Goal: Information Seeking & Learning: Learn about a topic

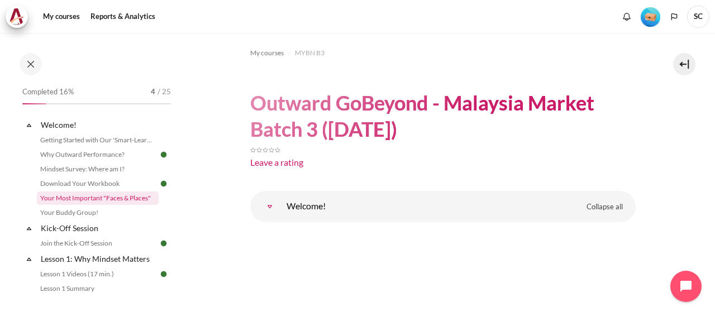
click at [121, 196] on link "Your Most Important "Faces & Places"" at bounding box center [98, 198] width 122 height 13
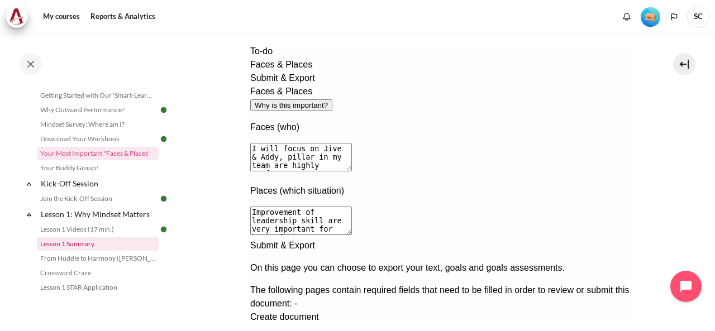
scroll to position [61, 0]
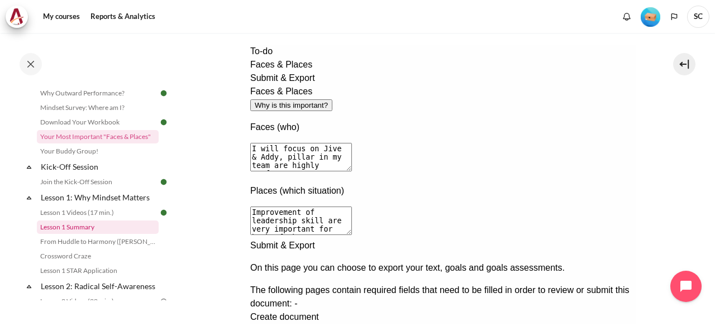
click at [110, 228] on link "Lesson 1 Summary" at bounding box center [98, 227] width 122 height 13
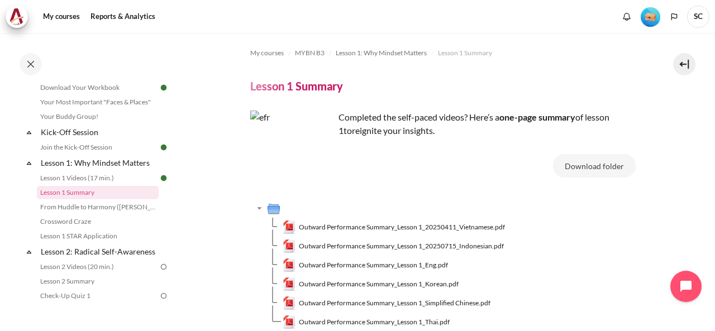
scroll to position [112, 0]
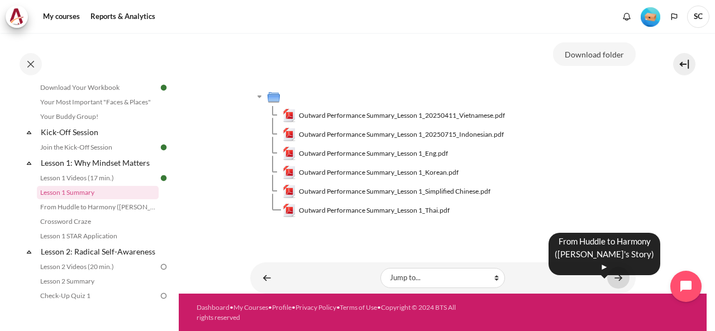
click at [607, 279] on link "Content" at bounding box center [618, 278] width 22 height 22
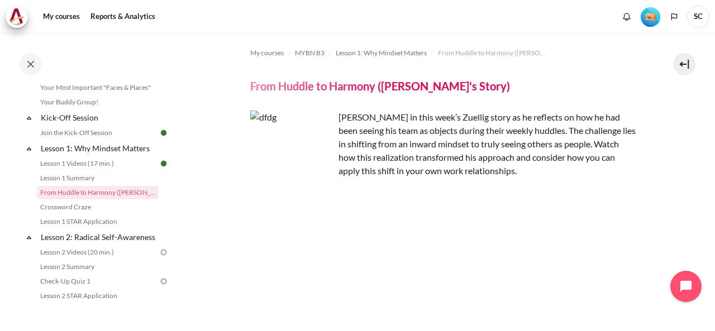
scroll to position [112, 0]
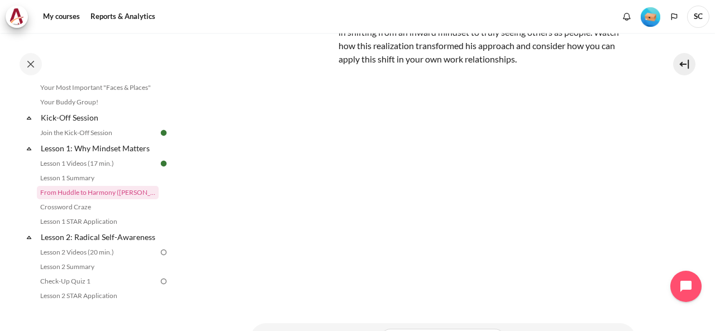
click at [683, 173] on section "My courses MYBN B3 Lesson 1: Why Mindset Matters From Huddle to Harmony ([PERSO…" at bounding box center [443, 137] width 528 height 433
click at [657, 175] on section "My courses MYBN B3 Lesson 1: Why Mindset Matters From Huddle to Harmony (Khoo G…" at bounding box center [443, 137] width 528 height 433
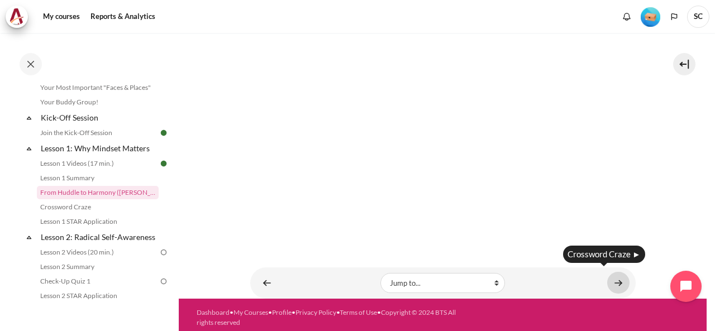
click at [614, 281] on link "Content" at bounding box center [618, 283] width 22 height 22
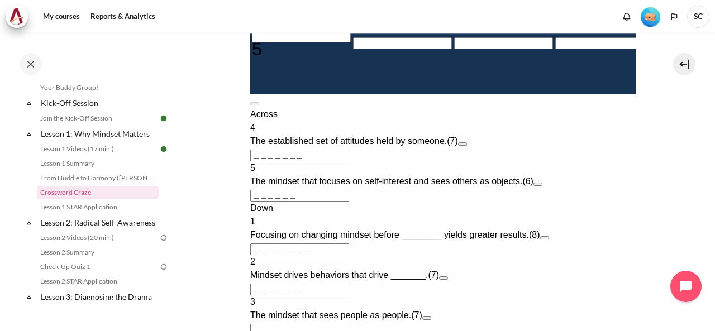
scroll to position [447, 0]
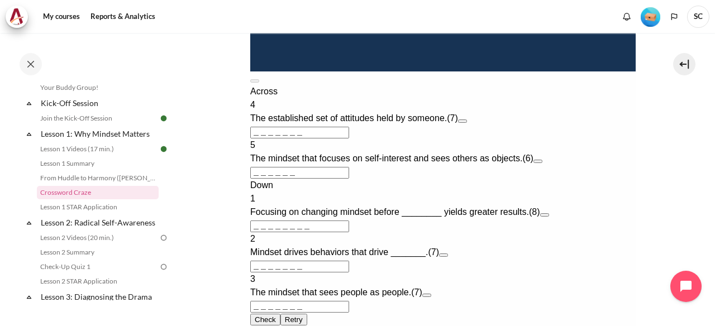
click at [466, 123] on button "Open extra clue for 4 Across. The established set of attitudes held by someone." at bounding box center [461, 121] width 9 height 3
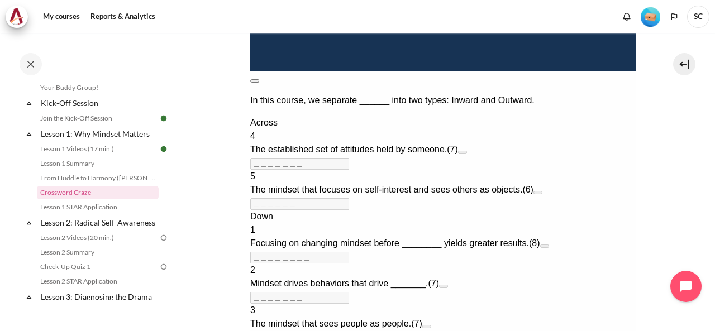
click at [259, 83] on button at bounding box center [254, 80] width 9 height 3
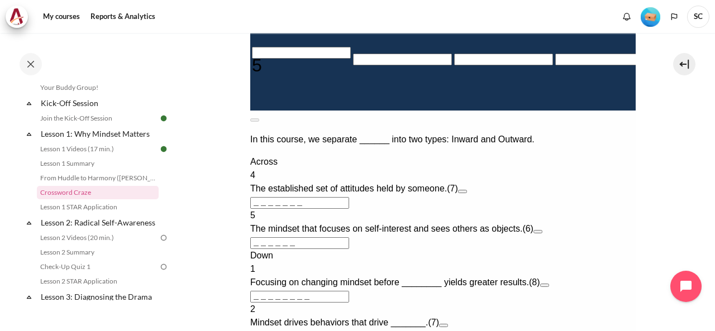
scroll to position [391, 0]
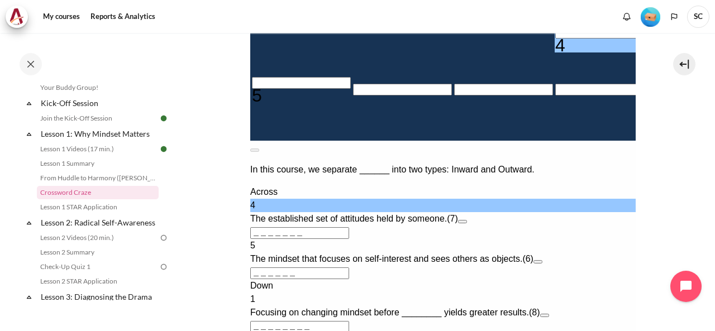
click at [555, 39] on input "Row 6, Column 4. 4 Across. The established set of attitudes held by someone., L…" at bounding box center [604, 33] width 99 height 12
type input "M＿＿＿＿＿＿"
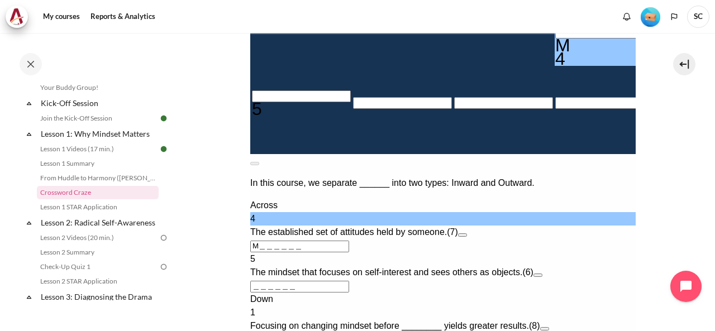
type input "MI＿＿＿＿＿"
type input "＿＿＿＿＿I＿＿"
type input "MIN＿＿＿＿"
type input "MIND＿＿＿"
type input "MINDS＿＿"
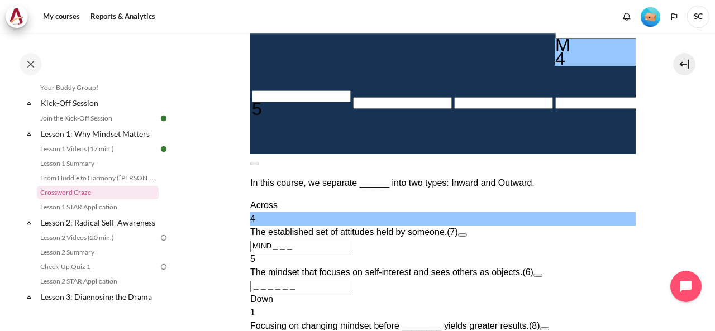
type input "＿＿S＿＿＿＿"
type input "MINDSE＿"
type input "MINDSET"
type input "＿＿T＿＿＿＿"
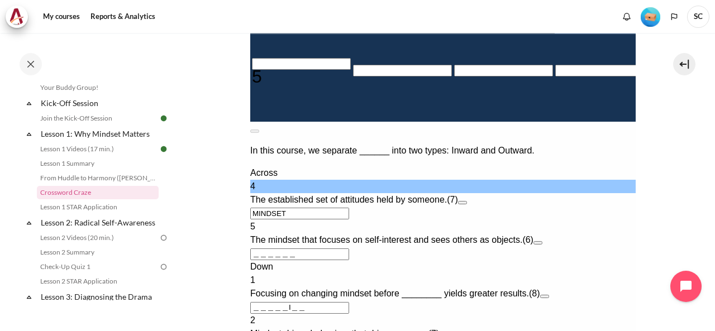
scroll to position [447, 0]
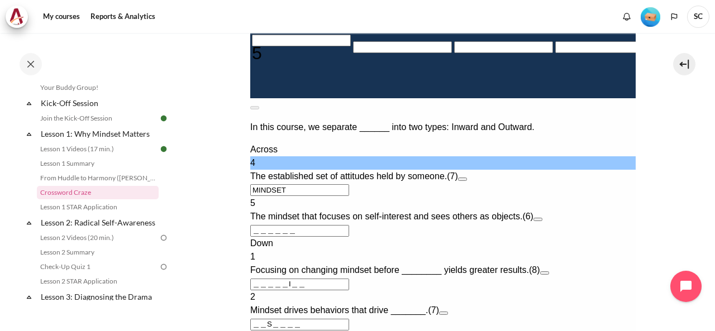
click at [293, 237] on input "＿＿＿＿＿＿" at bounding box center [299, 231] width 99 height 12
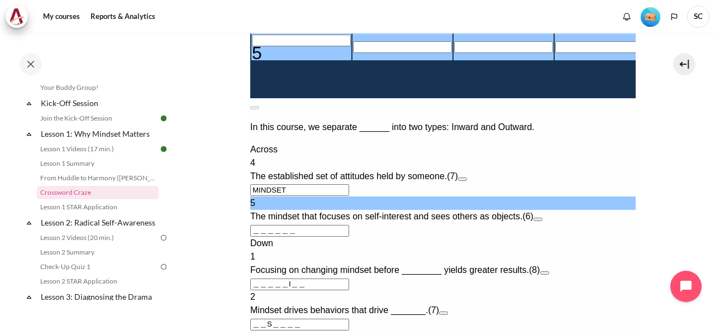
click at [263, 237] on input "＿＿＿＿＿＿" at bounding box center [299, 231] width 99 height 12
click at [290, 46] on input "Row 8, Column 1. 5 Across. The mindset that focuses on self-interest and sees o…" at bounding box center [300, 41] width 99 height 12
type input "I＿＿＿＿＿"
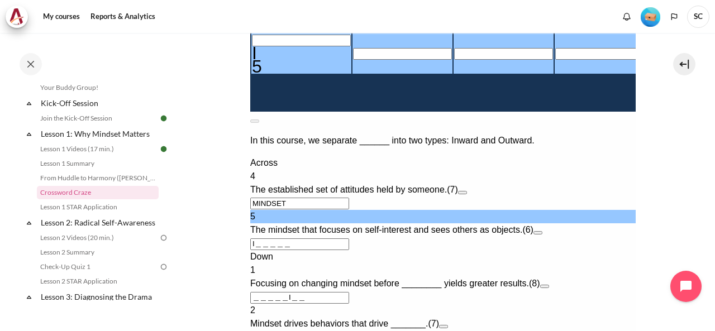
type input "IN＿＿＿＿"
type input "INW＿＿＿"
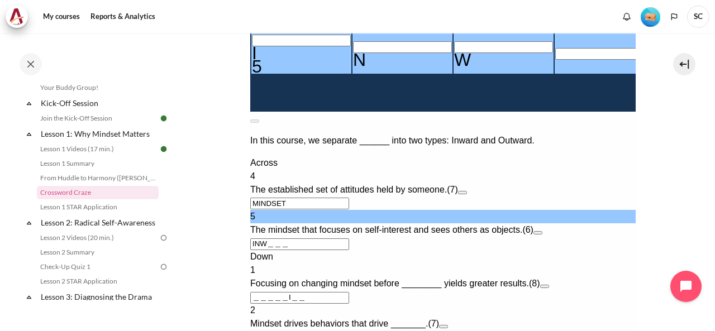
type input "INWA＿＿"
type input "INWAR＿"
type input "＿＿＿＿＿I＿R"
type input "INWARD"
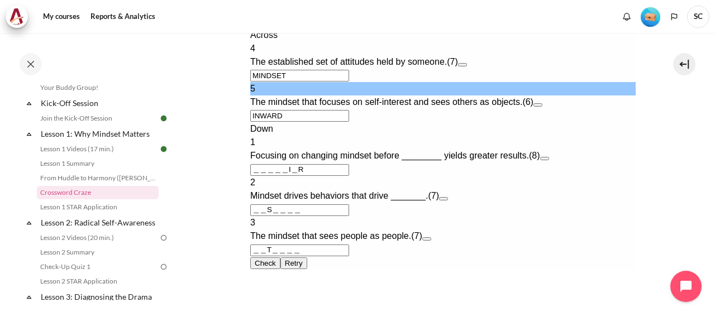
scroll to position [559, 0]
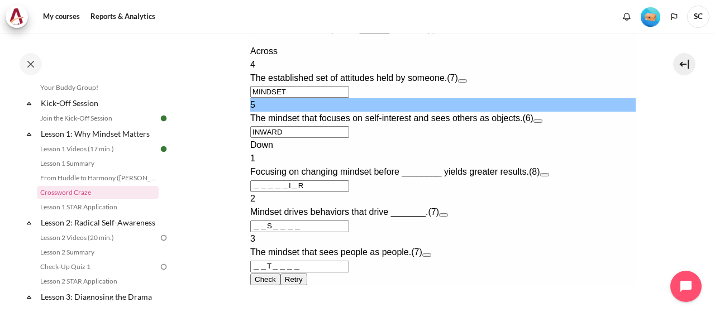
click at [380, 152] on div "Down" at bounding box center [442, 145] width 385 height 13
click at [549, 177] on button "Open extra clue for 1 Down. Focusing on changing mindset before ________ yields…" at bounding box center [544, 174] width 9 height 3
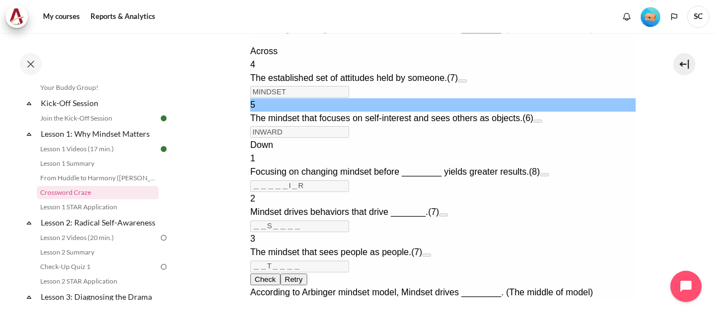
scroll to position [342, 0]
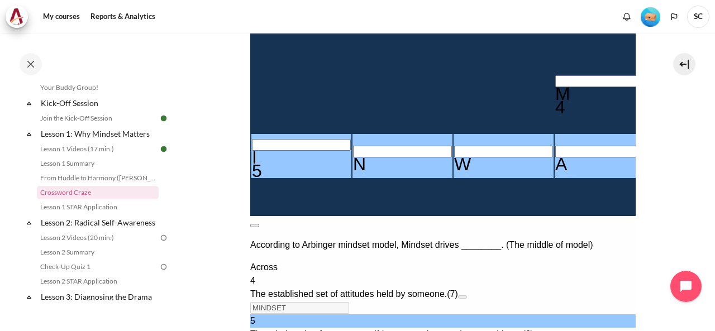
click at [259, 224] on button at bounding box center [254, 225] width 9 height 3
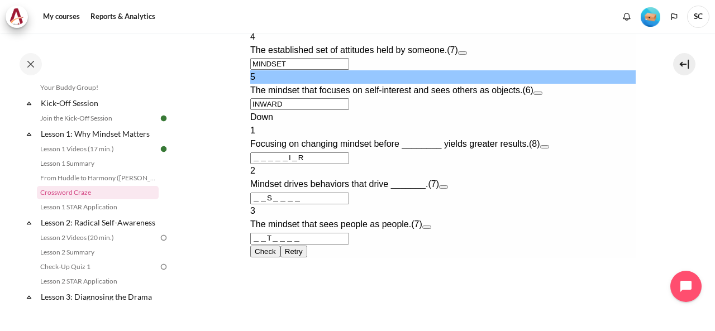
click at [447, 189] on button "Open extra clue for 2 Down. Mindset drives behaviors that drive _______." at bounding box center [442, 186] width 9 height 3
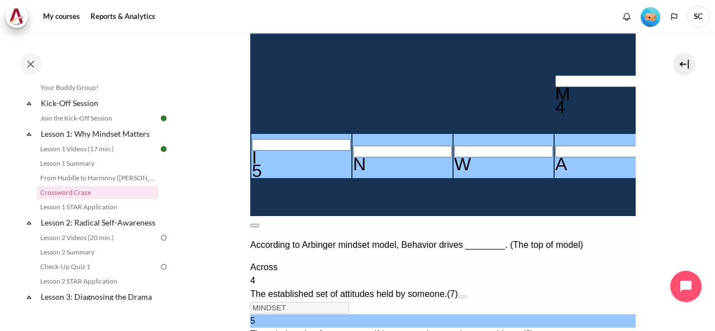
click at [259, 224] on button at bounding box center [254, 225] width 9 height 3
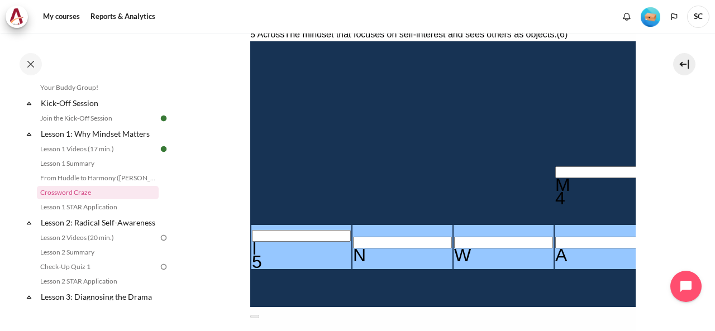
scroll to position [234, 0]
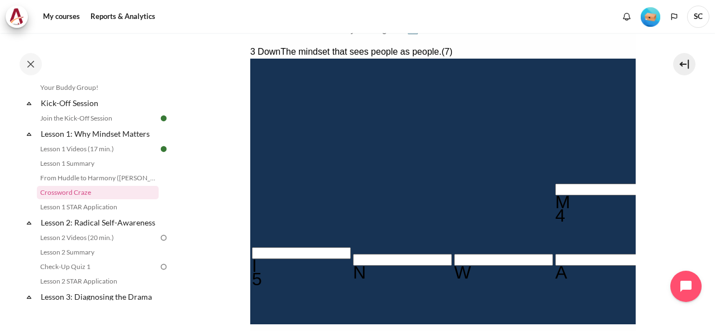
type input "O＿T＿＿＿＿"
type input "OUT＿＿＿＿"
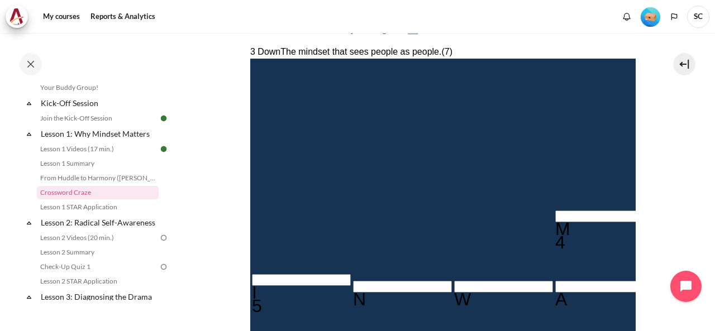
type input "OUTW＿＿＿"
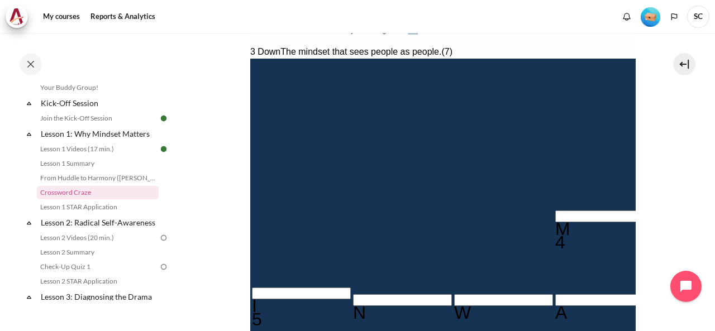
scroll to position [236, 0]
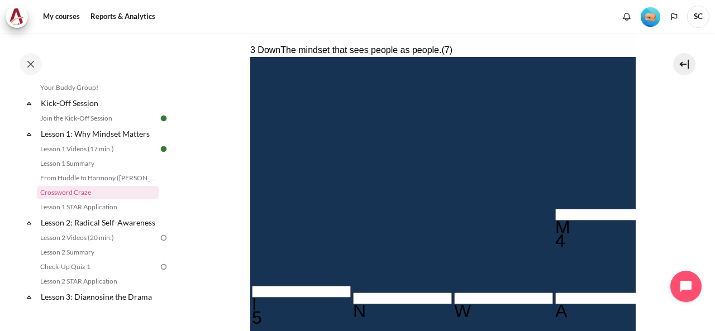
type input "OUTWA＿＿"
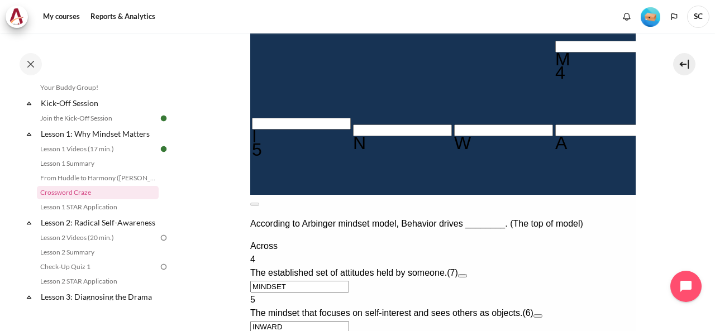
type input "OUTWAR＿"
type input "OUTWARD"
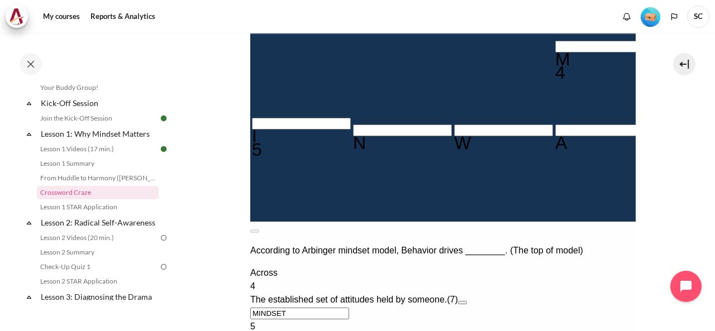
click at [569, 280] on div "4 The established set of attitudes held by someone. (7)" at bounding box center [442, 293] width 385 height 27
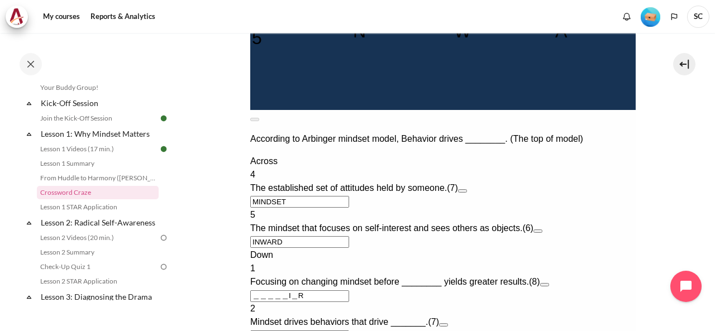
scroll to position [571, 0]
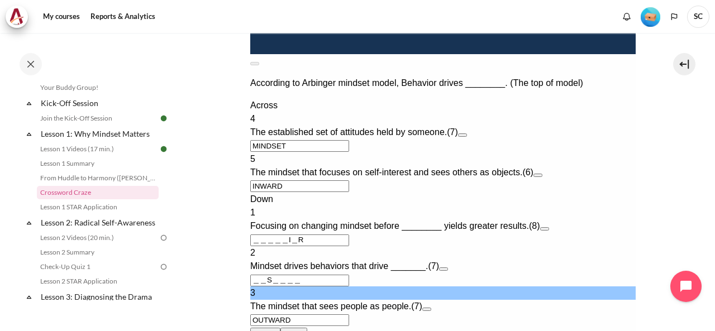
click at [328, 261] on span "Mindset drives behaviors that drive _______." at bounding box center [339, 265] width 178 height 9
click at [549, 227] on button "Open extra clue for 1 Down. Focusing on changing mindset before ________ yields…" at bounding box center [544, 228] width 9 height 3
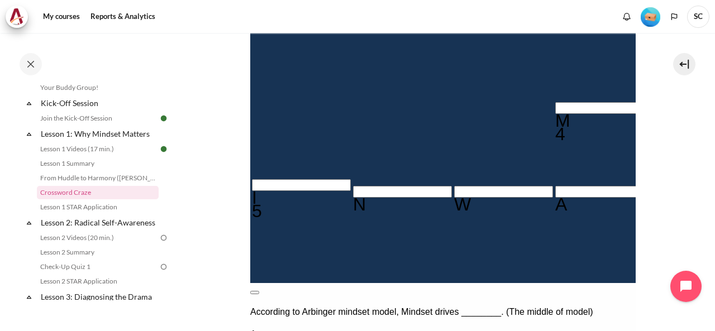
click at [259, 291] on button at bounding box center [254, 292] width 9 height 3
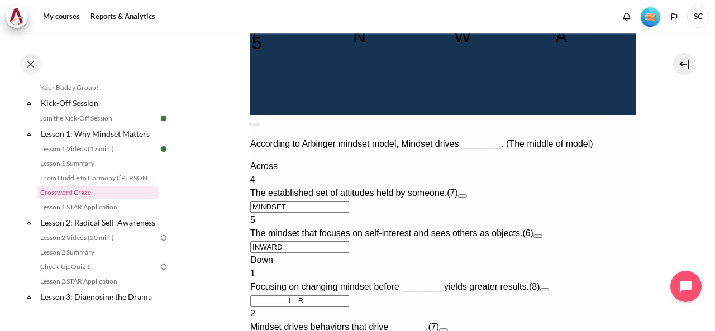
scroll to position [587, 0]
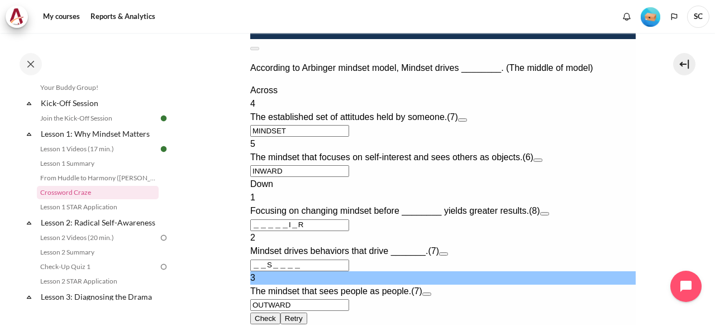
click at [447, 252] on button "Open extra clue for 2 Down. Mindset drives behaviors that drive _______." at bounding box center [442, 253] width 9 height 3
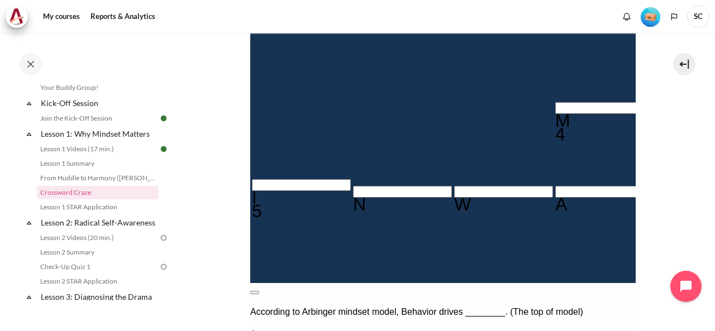
click at [259, 291] on button at bounding box center [254, 292] width 9 height 3
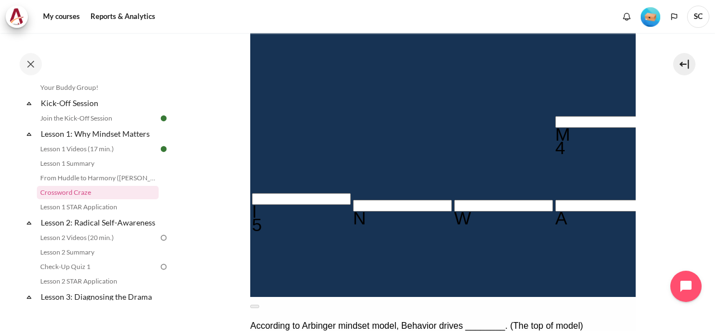
scroll to position [346, 0]
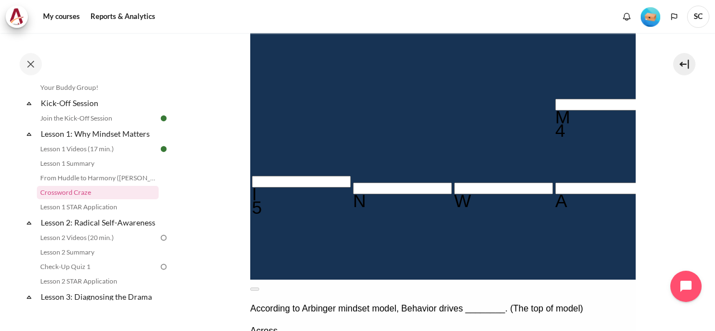
type input "R＿S＿＿＿＿"
type input "RES＿＿＿＿"
type input "RESU＿＿＿"
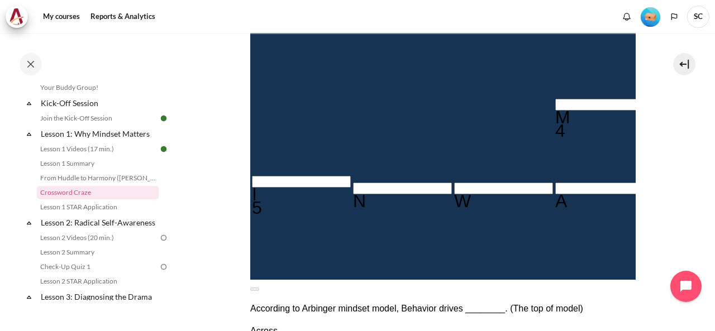
type input "RESUL＿＿"
type input "RESULT＿"
type input "RESULTS"
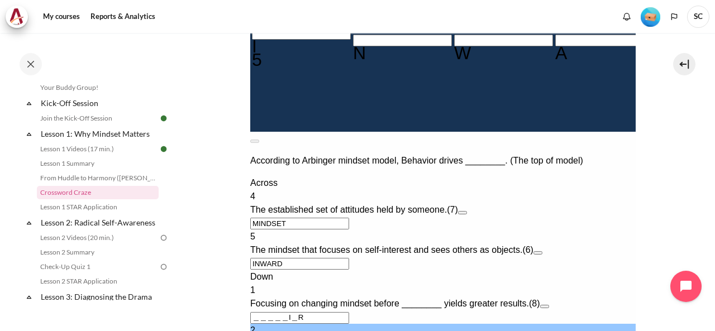
scroll to position [513, 0]
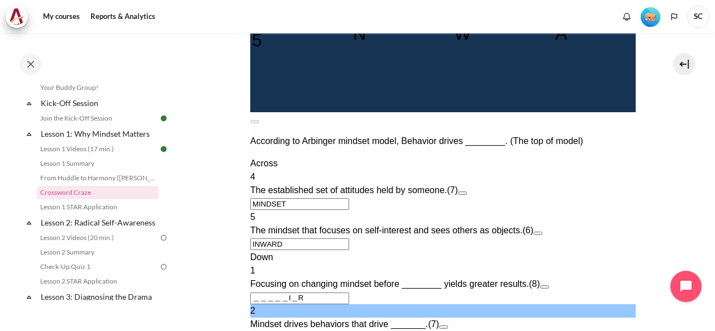
click at [433, 232] on div "Across 4 The established set of attitudes held by someone. (7) MINDSET 5 The mi…" at bounding box center [442, 271] width 385 height 228
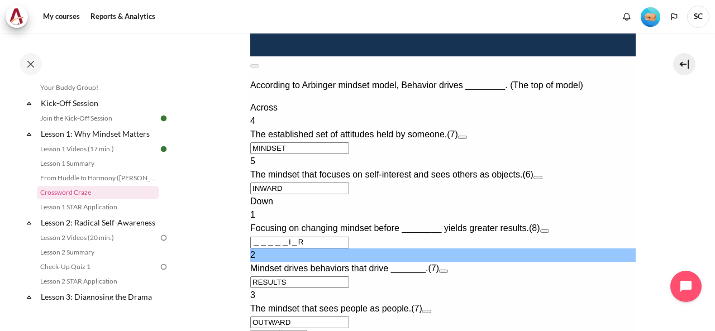
click at [441, 223] on span "Focusing on changing mindset before ________ yields greater results." at bounding box center [389, 227] width 279 height 9
click at [549, 230] on button "Open extra clue for 1 Down. Focusing on changing mindset before ________ yields…" at bounding box center [544, 231] width 9 height 3
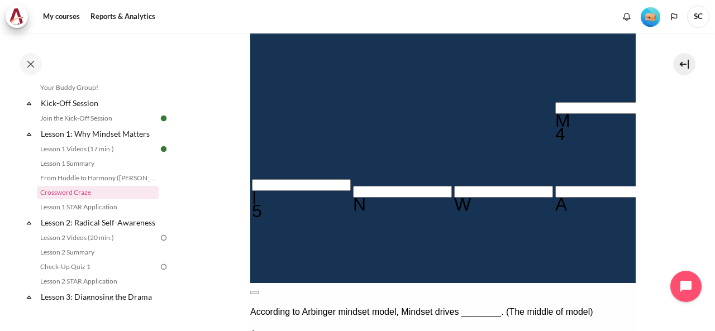
drag, startPoint x: 608, startPoint y: 181, endPoint x: 608, endPoint y: 423, distance: 242.4
click at [259, 291] on button at bounding box center [254, 292] width 9 height 3
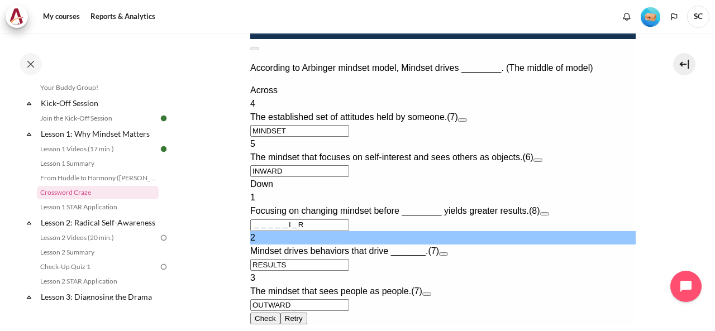
click at [549, 212] on button "Open extra clue for 1 Down. Focusing on changing mindset before ________ yields…" at bounding box center [544, 213] width 9 height 3
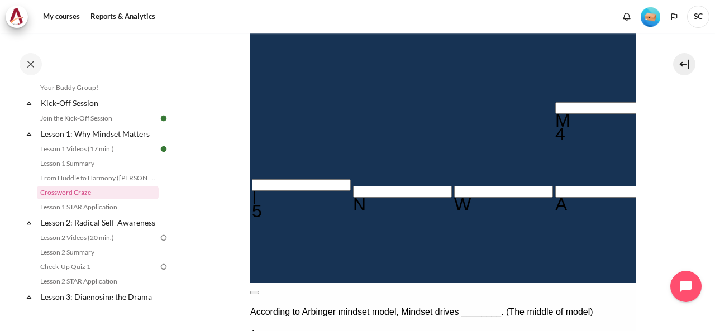
click at [664, 156] on section "My courses MYBN B3 Lesson 1: Why Mindset Matters Crossword Craze Crossword Craze" at bounding box center [443, 164] width 528 height 946
click at [259, 291] on button at bounding box center [254, 292] width 9 height 3
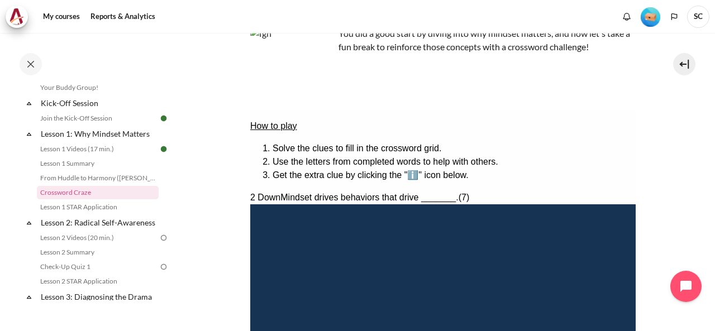
scroll to position [84, 0]
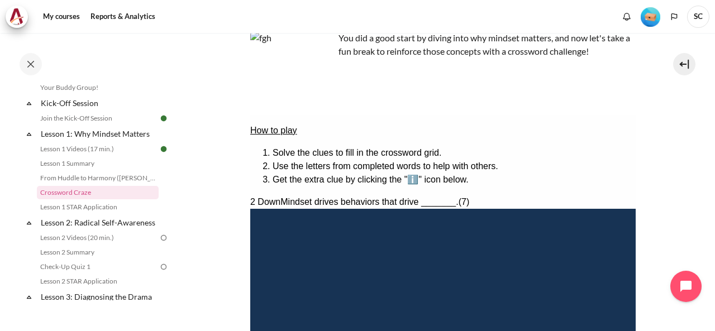
click at [656, 216] on input "Crossword grid. Use arrow keys to navigate and the keyboard to enter characters…" at bounding box center [705, 221] width 99 height 12
type input "B＿＿＿＿I＿R"
type input "BE＿＿＿I＿R"
type input "BEH＿＿I＿R"
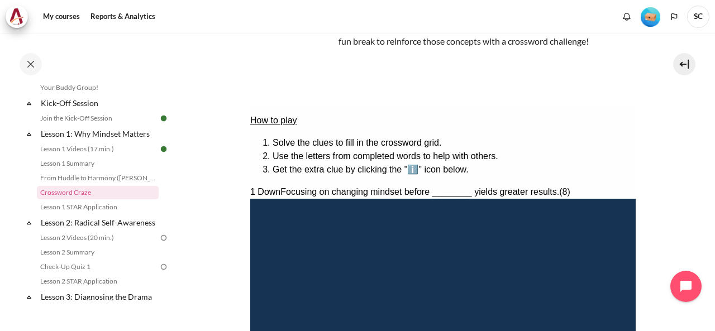
type input "BEHA＿I＿R"
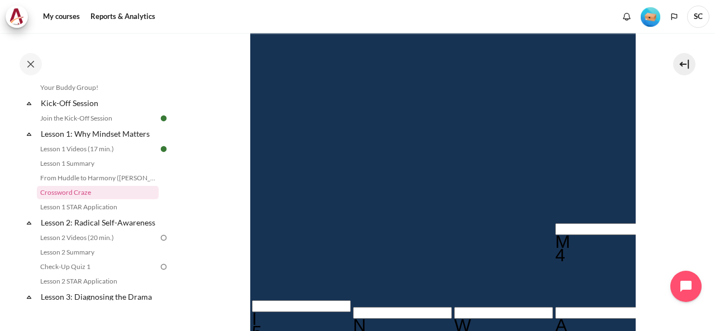
type input "BEHAVI＿R"
click at [656, 275] on input "Row 7, Column 5. 1 Down. Focusing on changing mindset before ________ yields gr…" at bounding box center [705, 281] width 99 height 12
type input "BEHAVIOR"
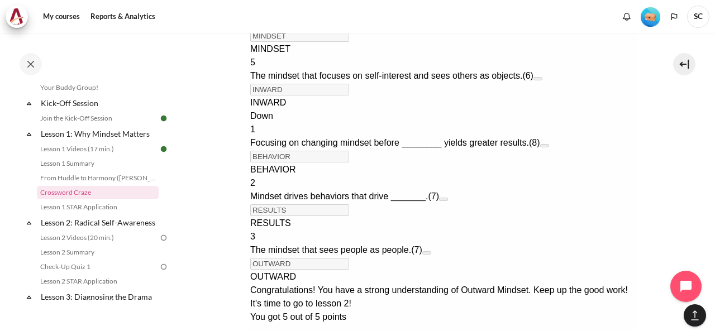
scroll to position [819, 0]
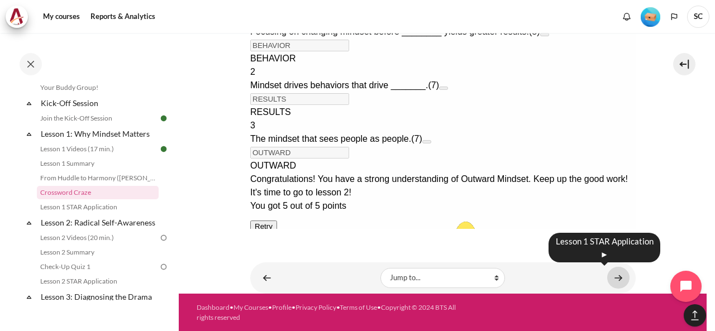
click at [614, 279] on link "Content" at bounding box center [618, 278] width 22 height 22
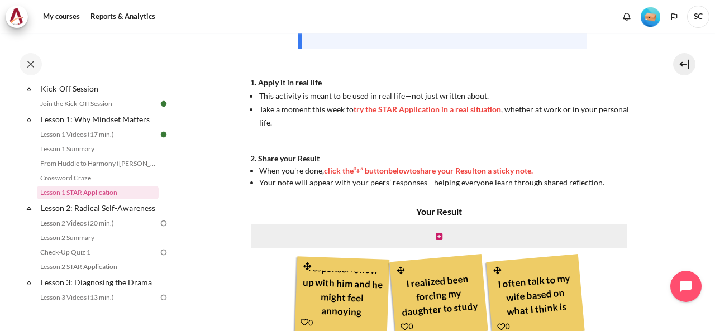
scroll to position [297, 0]
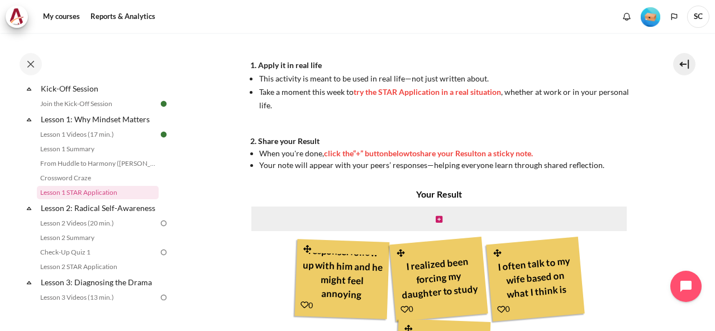
click at [447, 275] on div "I realized been forcing my daughter to study without asking about her problem." at bounding box center [438, 277] width 85 height 53
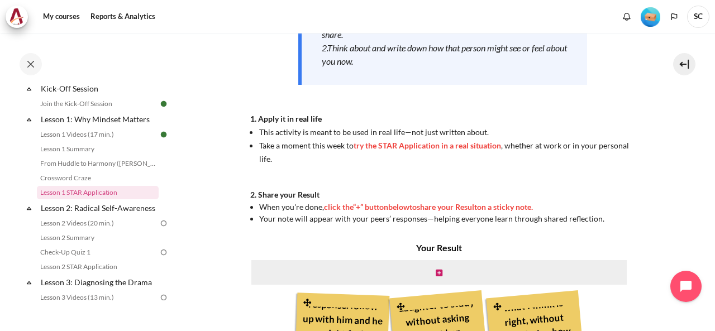
scroll to position [241, 0]
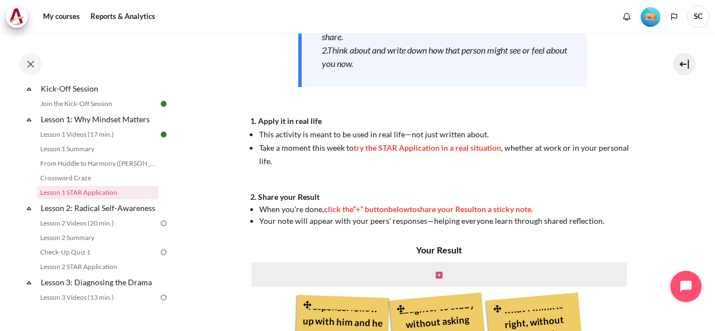
click at [437, 274] on icon "Content" at bounding box center [439, 275] width 7 height 8
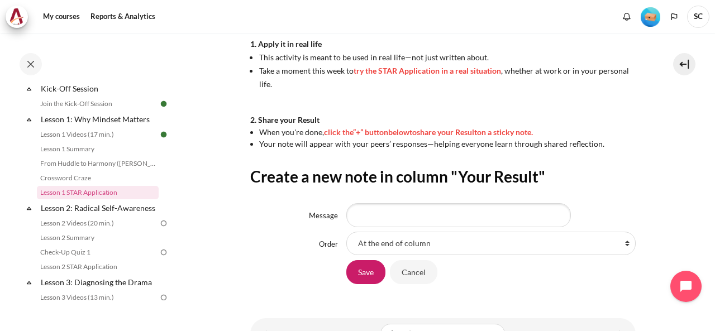
scroll to position [374, 0]
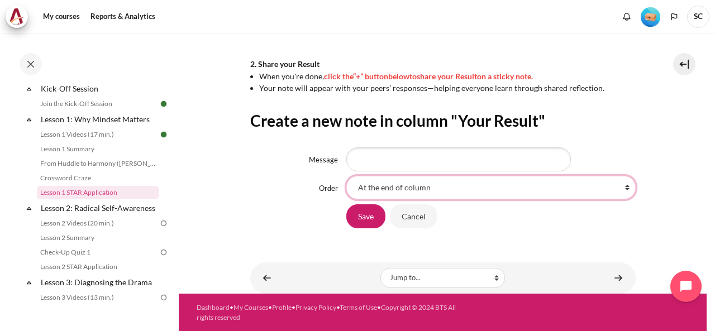
click at [621, 184] on select "At the end of column First place in column After 'colleague that always been la…" at bounding box center [490, 187] width 289 height 23
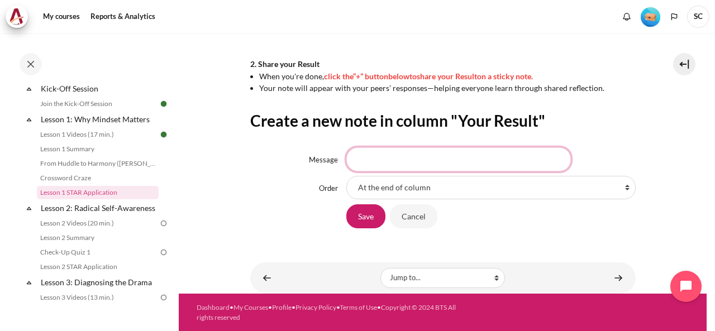
click at [498, 160] on input "Message" at bounding box center [458, 158] width 225 height 23
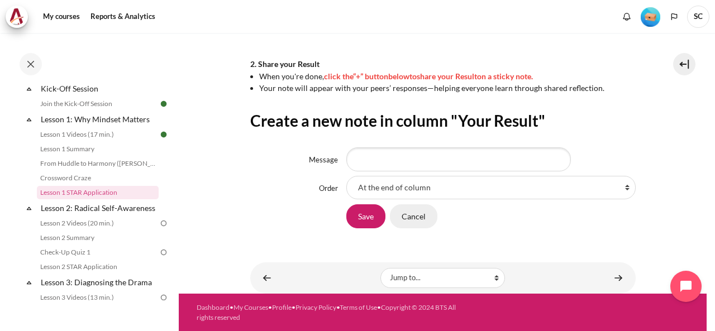
click at [417, 212] on input "Cancel" at bounding box center [413, 215] width 47 height 23
click at [416, 219] on input "Cancel" at bounding box center [413, 215] width 47 height 23
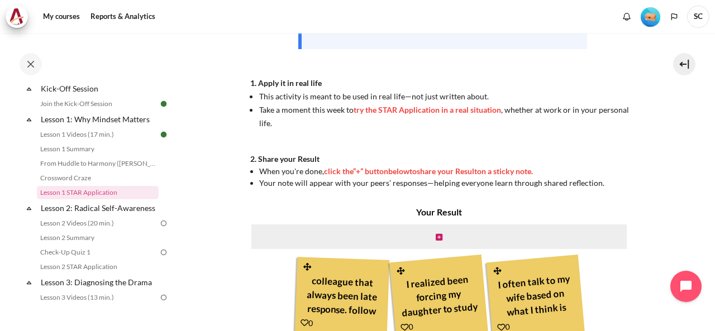
scroll to position [335, 0]
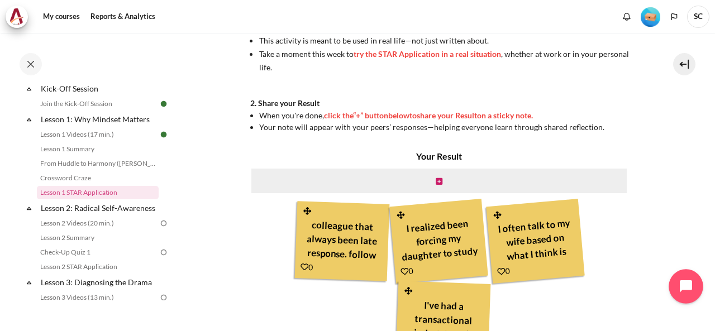
click at [678, 285] on button "Open chat widget" at bounding box center [686, 286] width 35 height 35
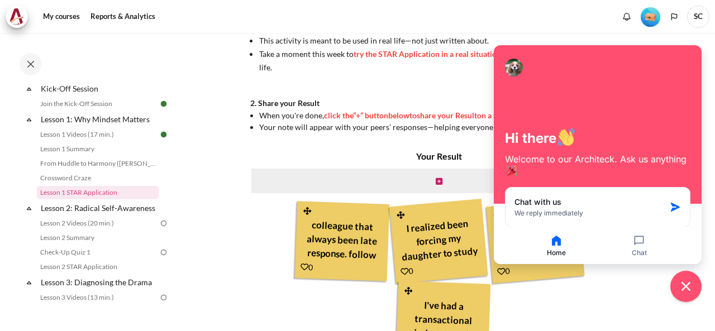
click at [610, 293] on div "Your Result colleague that always been late response. follow up with him and he…" at bounding box center [439, 258] width 378 height 216
click at [233, 245] on section "My courses MYBN B3 Lesson 1: Why Mindset Matters Lesson 1 STAR Application Less…" at bounding box center [443, 61] width 528 height 726
click at [684, 289] on icon "Close chat widget" at bounding box center [686, 287] width 10 height 10
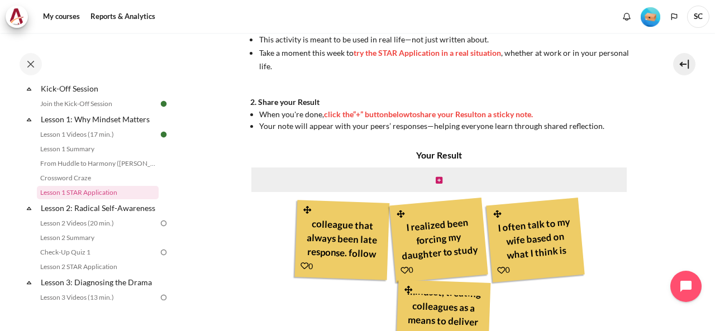
scroll to position [353, 0]
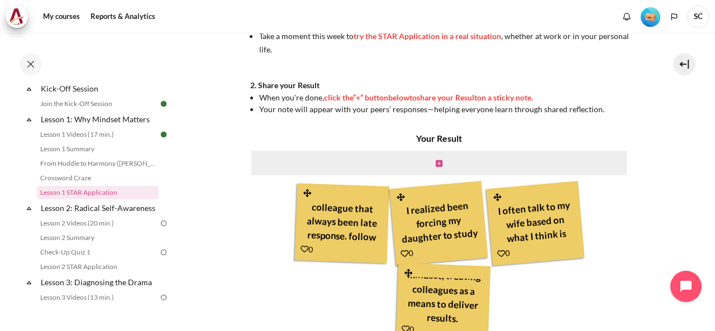
click at [437, 161] on icon "Content" at bounding box center [439, 164] width 7 height 8
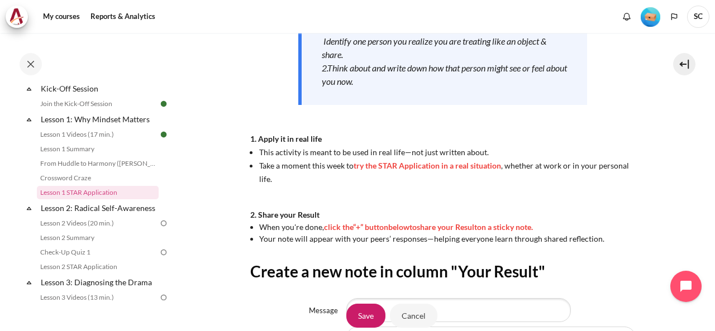
scroll to position [335, 0]
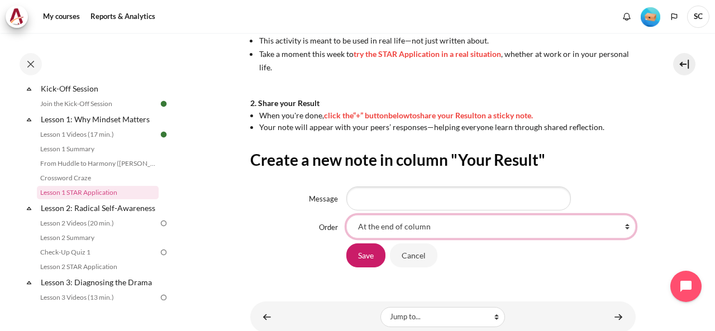
click at [412, 227] on select "At the end of column First place in column After 'colleague that always been la…" at bounding box center [490, 226] width 289 height 23
click at [346, 215] on select "At the end of column First place in column After 'colleague that always been la…" at bounding box center [490, 226] width 289 height 23
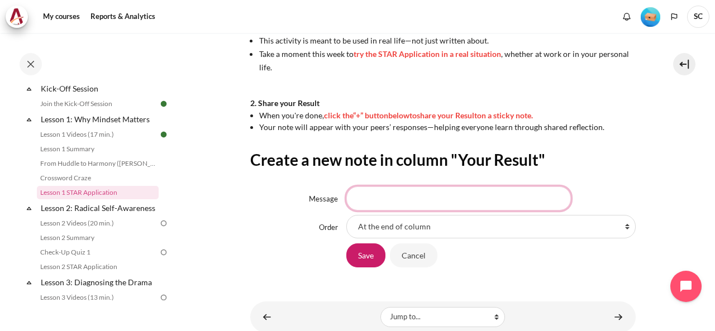
click at [378, 195] on input "Message" at bounding box center [458, 198] width 225 height 23
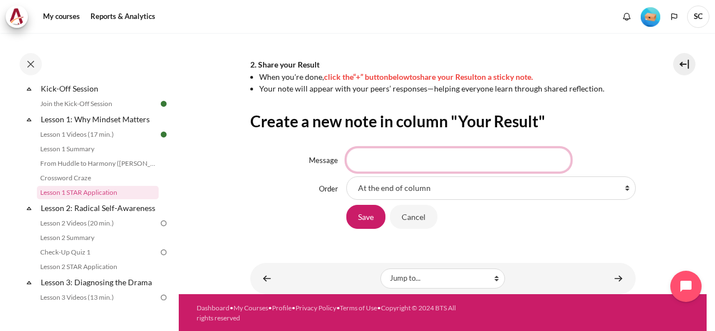
scroll to position [374, 0]
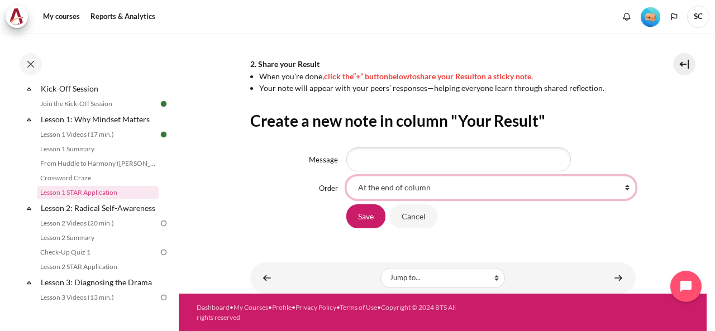
click at [461, 191] on select "At the end of column First place in column After 'colleague that always been la…" at bounding box center [490, 187] width 289 height 23
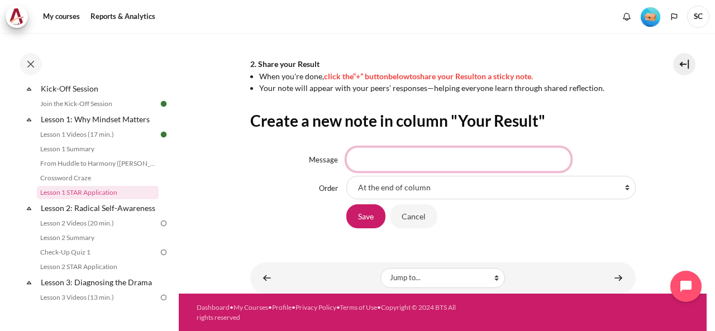
click at [382, 166] on input "Message" at bounding box center [458, 158] width 225 height 23
click at [356, 160] on input "i realised" at bounding box center [458, 158] width 225 height 23
click at [412, 160] on input "I realised" at bounding box center [458, 158] width 225 height 23
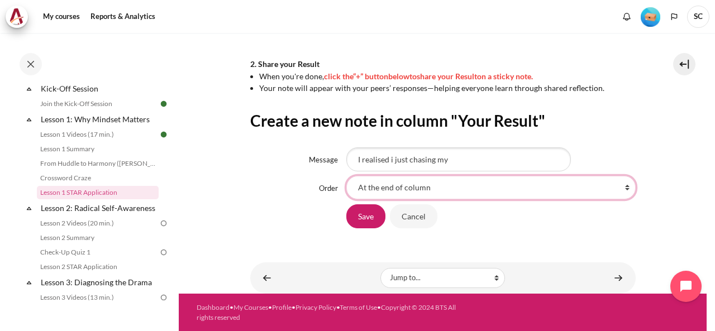
click at [493, 190] on select "At the end of column First place in column After 'colleague that always been la…" at bounding box center [490, 187] width 289 height 23
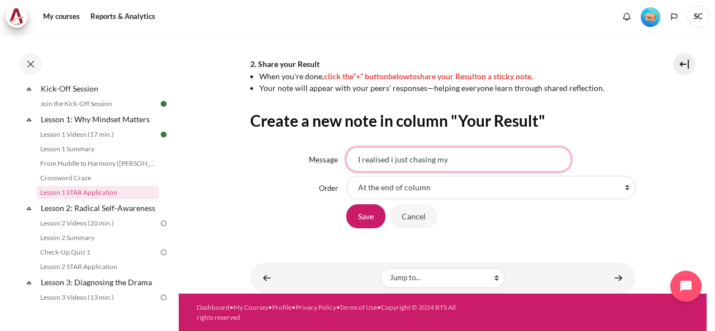
click at [459, 161] on input "I realised i just chasing my" at bounding box center [458, 158] width 225 height 23
type input "I realised i just chasing my teamate to delived the result without asking their…"
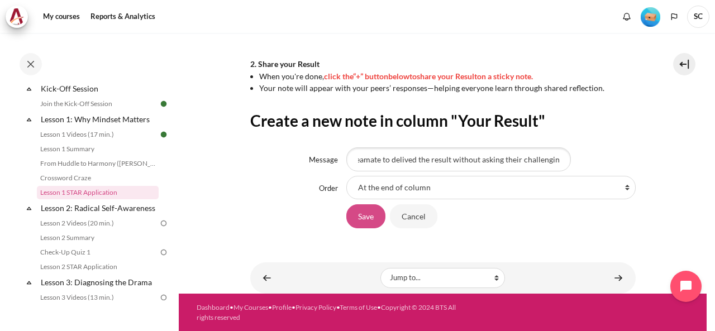
click at [366, 213] on input "Save" at bounding box center [365, 215] width 39 height 23
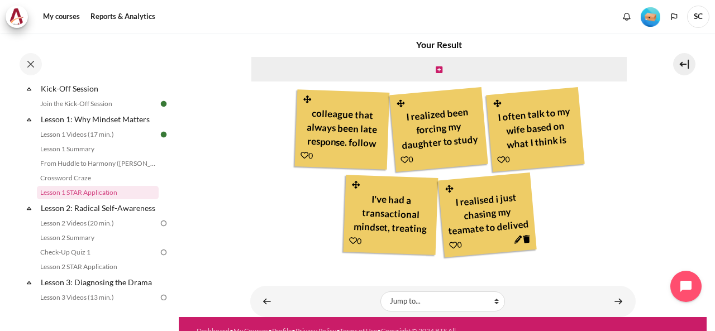
scroll to position [470, 0]
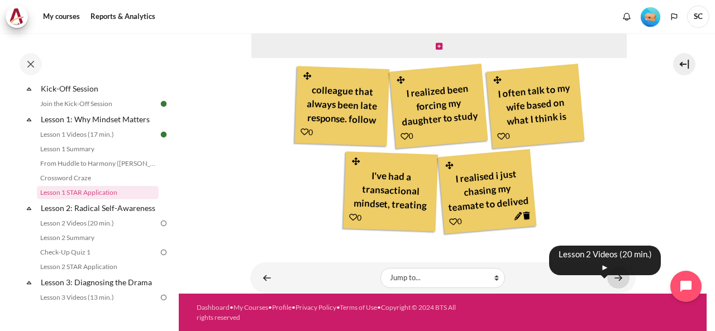
click at [613, 278] on link "Content" at bounding box center [618, 278] width 22 height 22
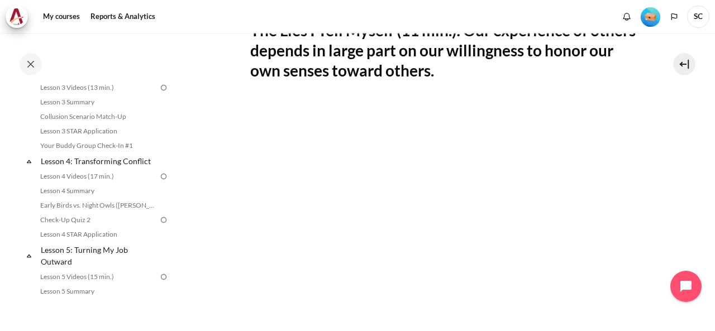
scroll to position [279, 0]
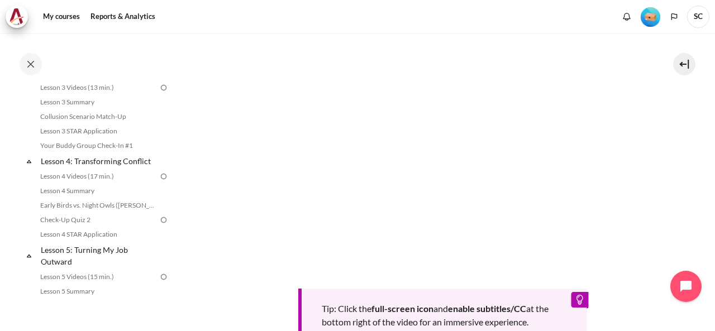
click at [658, 151] on section "My courses MYBN B3 Lesson 2: Radical Self-Awareness Lesson 2 Videos (20 min.) L…" at bounding box center [443, 123] width 528 height 738
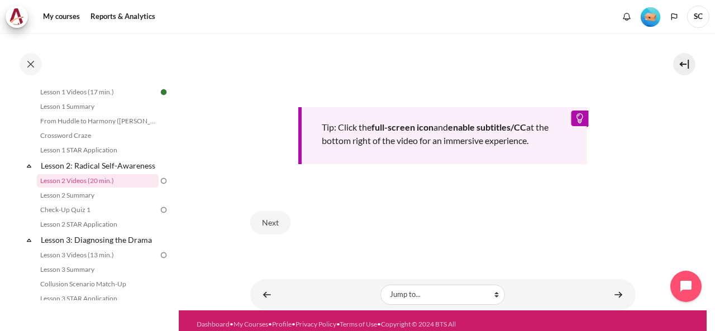
scroll to position [474, 0]
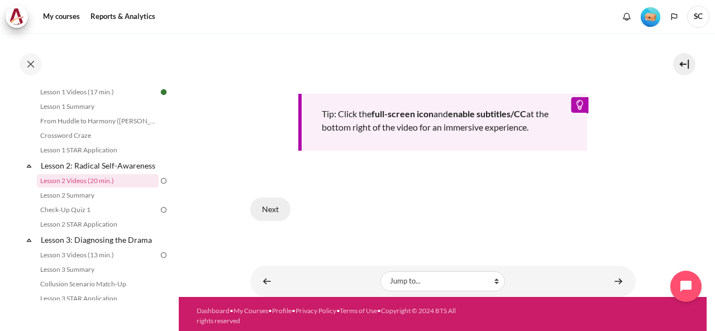
click at [281, 206] on button "Next" at bounding box center [270, 209] width 40 height 23
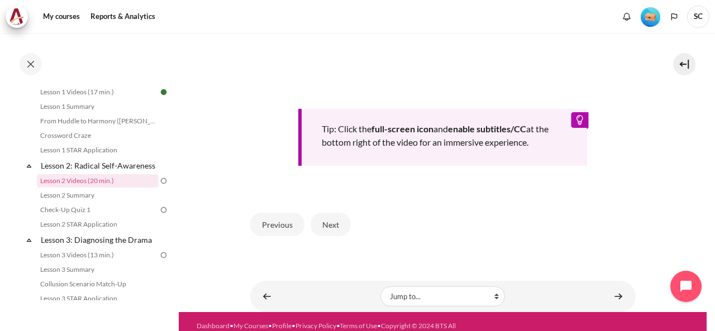
scroll to position [503, 0]
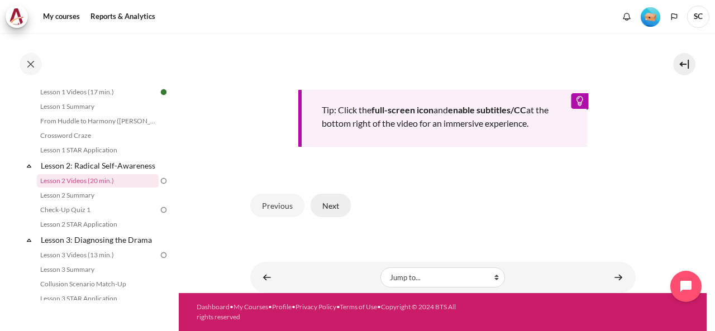
click at [339, 216] on button "Next" at bounding box center [331, 205] width 40 height 23
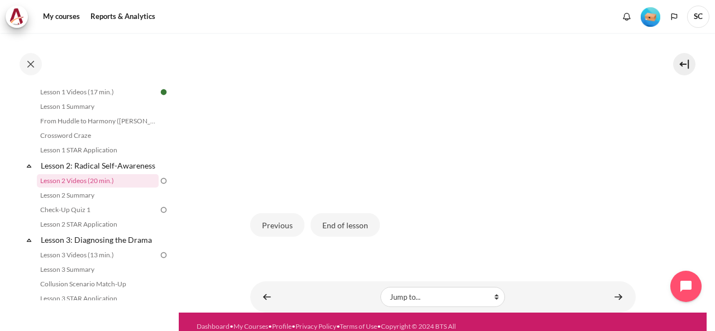
scroll to position [335, 0]
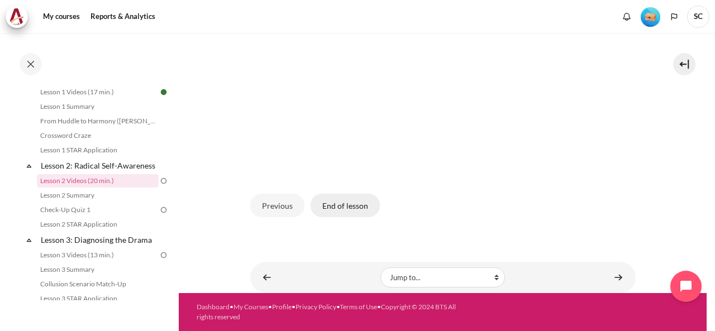
click at [352, 217] on button "End of lesson" at bounding box center [345, 205] width 69 height 23
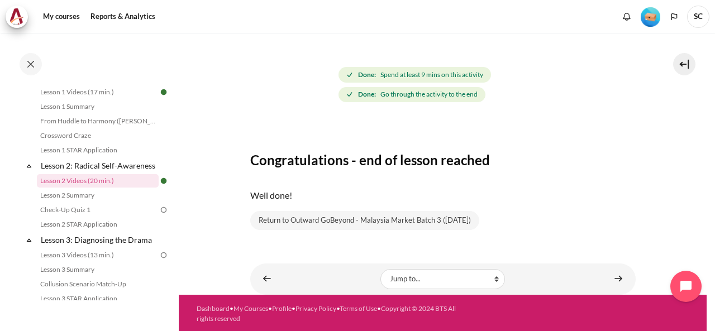
scroll to position [112, 0]
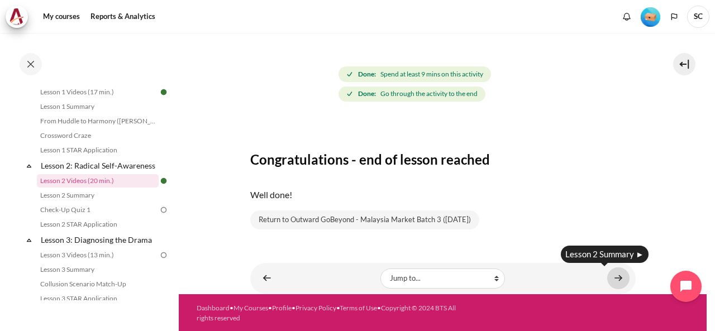
click at [607, 277] on link "Content" at bounding box center [618, 279] width 22 height 22
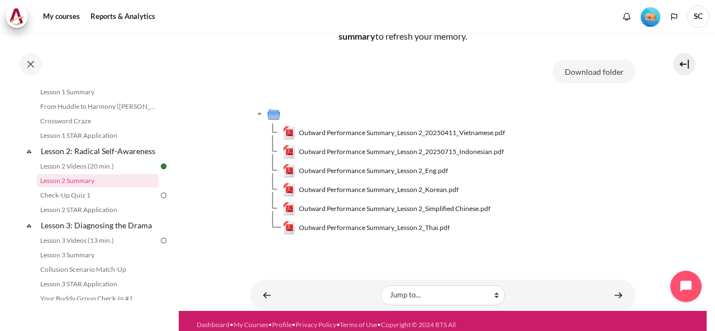
scroll to position [112, 0]
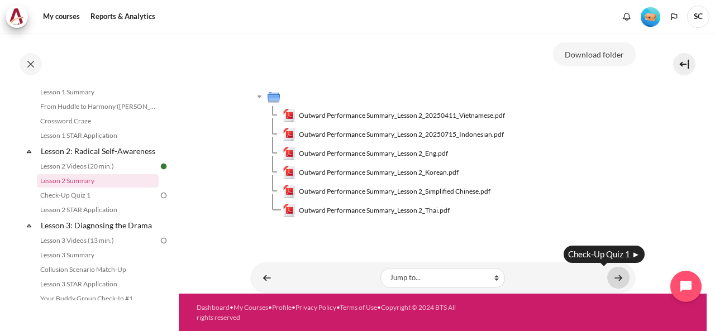
click at [616, 277] on link "Content" at bounding box center [618, 278] width 22 height 22
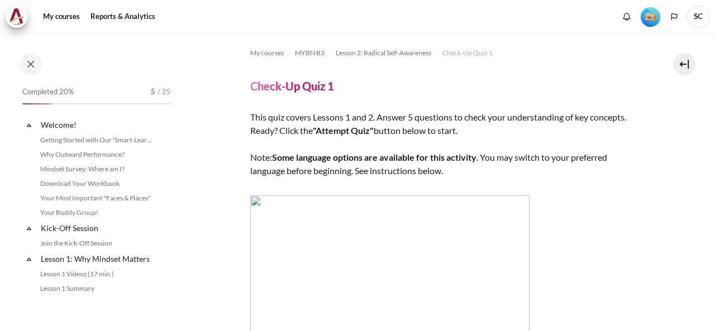
scroll to position [211, 0]
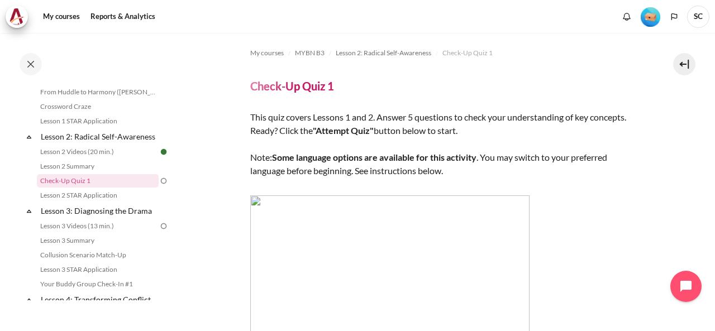
drag, startPoint x: 256, startPoint y: 201, endPoint x: 288, endPoint y: 254, distance: 61.4
click at [288, 254] on img "Content" at bounding box center [389, 335] width 279 height 279
click at [256, 203] on img "Content" at bounding box center [389, 335] width 279 height 279
click at [256, 201] on img "Content" at bounding box center [389, 335] width 279 height 279
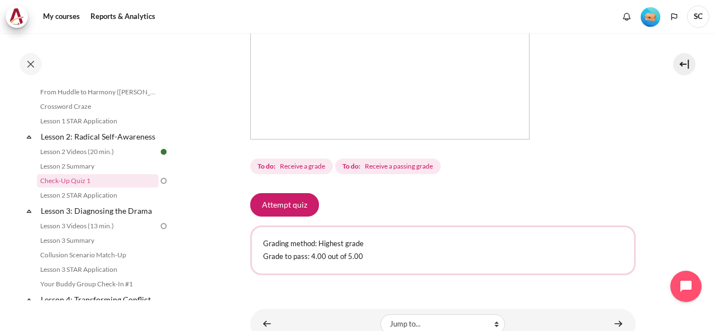
scroll to position [56, 0]
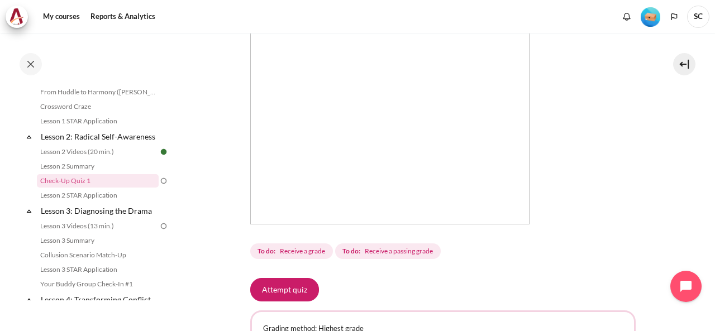
scroll to position [381, 0]
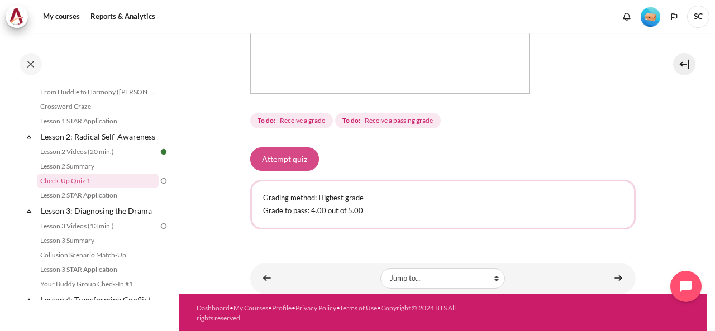
click at [288, 163] on button "Attempt quiz" at bounding box center [284, 158] width 69 height 23
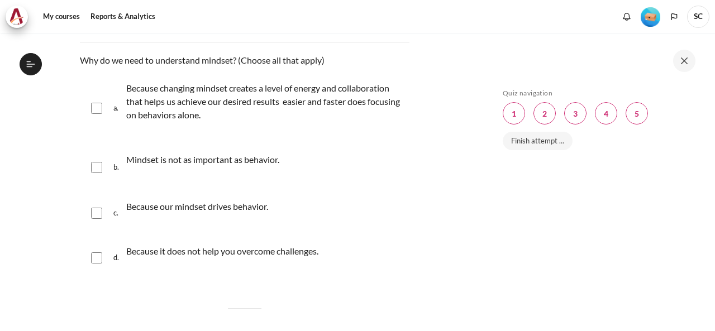
scroll to position [211, 0]
click at [108, 111] on div "a. Because changing mindset creates a level of energy and collaboration that he…" at bounding box center [245, 108] width 330 height 69
click at [98, 107] on input "Content" at bounding box center [96, 108] width 11 height 11
checkbox input "true"
click at [98, 172] on input "Content" at bounding box center [96, 167] width 11 height 11
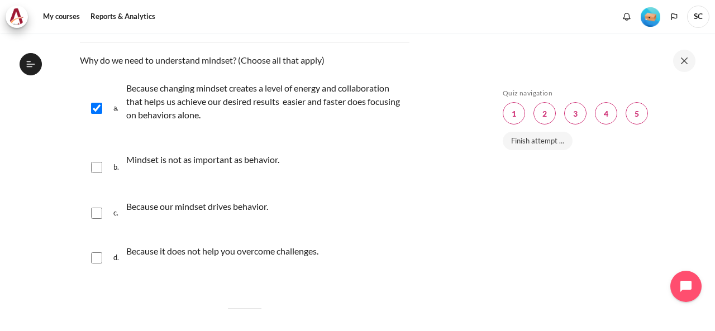
checkbox input "true"
click at [96, 217] on input "Content" at bounding box center [96, 213] width 11 height 11
checkbox input "true"
click at [98, 260] on input "Content" at bounding box center [96, 257] width 11 height 11
checkbox input "true"
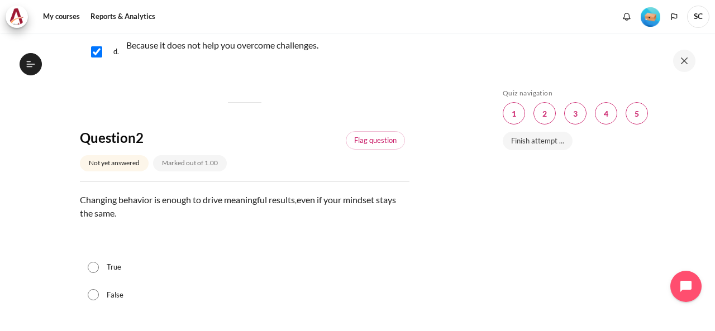
scroll to position [391, 0]
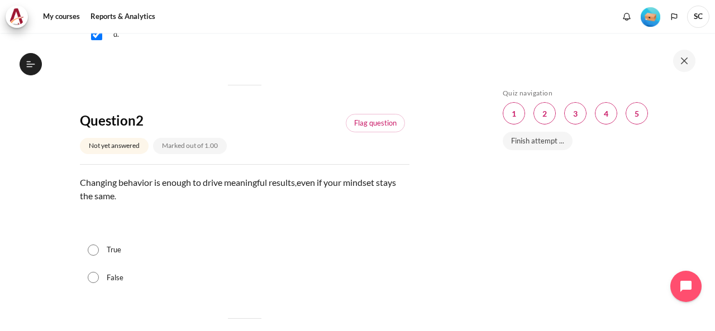
click at [118, 275] on label "False" at bounding box center [115, 278] width 17 height 11
click at [99, 275] on input "False" at bounding box center [93, 277] width 11 height 11
radio input "true"
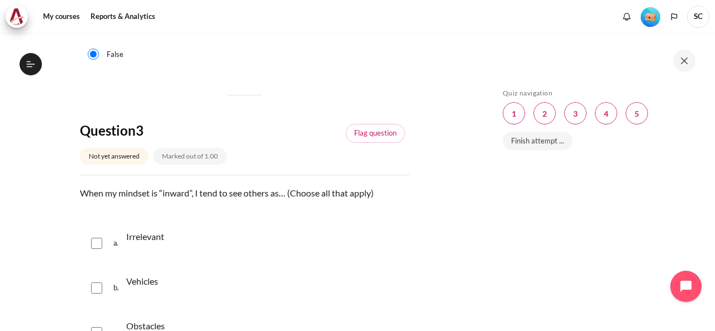
scroll to position [670, 0]
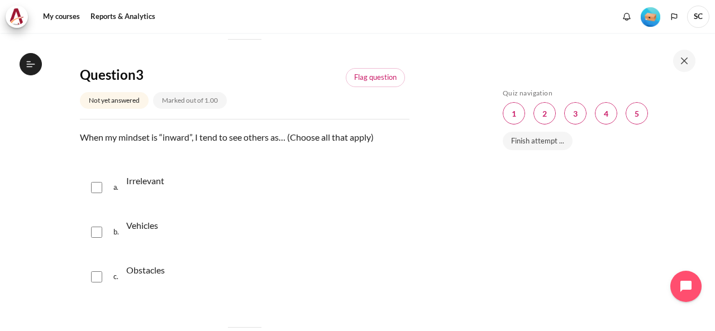
click at [96, 280] on input "Content" at bounding box center [96, 276] width 11 height 11
checkbox input "true"
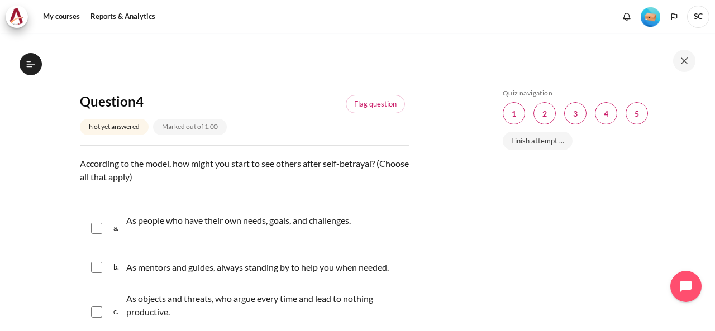
scroll to position [950, 0]
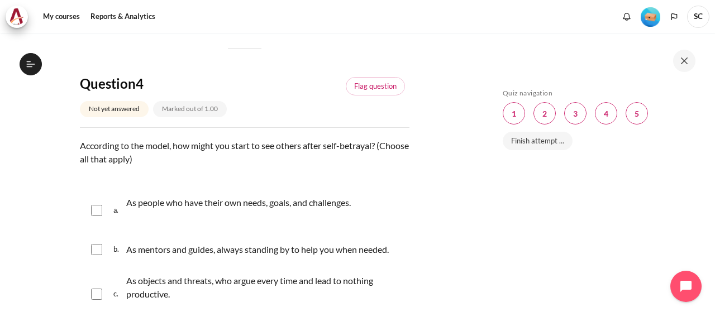
click at [182, 205] on p "As people who have their own needs, goals, and challenges." at bounding box center [238, 202] width 225 height 13
checkbox input "true"
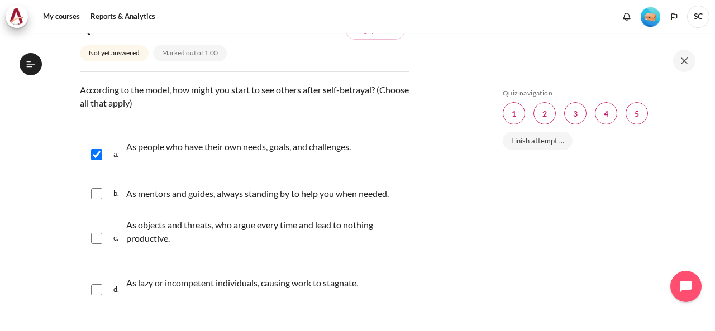
click at [98, 241] on input "Content" at bounding box center [96, 238] width 11 height 11
checkbox input "true"
click at [93, 155] on input "Content" at bounding box center [96, 154] width 11 height 11
checkbox input "false"
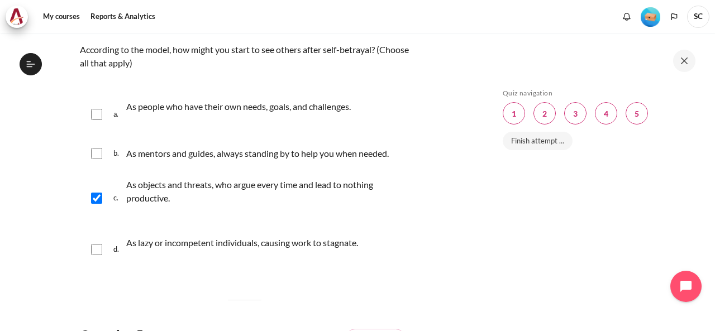
scroll to position [1061, 0]
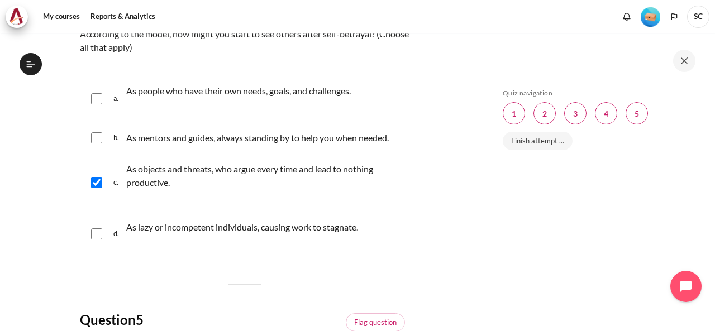
click at [96, 233] on input "Content" at bounding box center [96, 233] width 11 height 11
checkbox input "true"
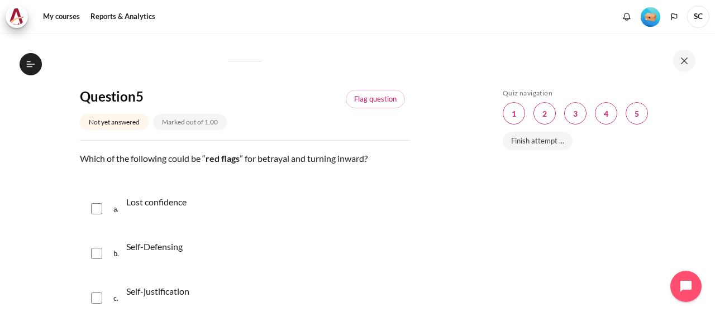
scroll to position [1341, 0]
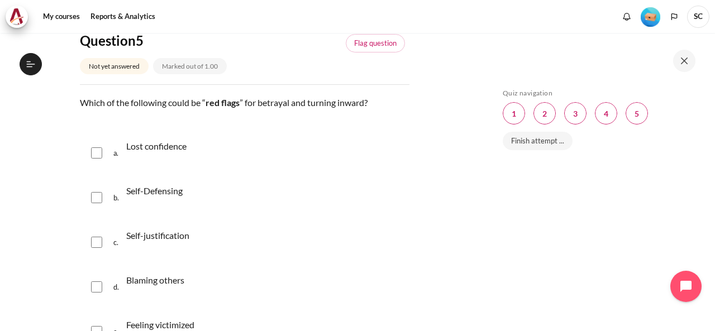
click at [164, 194] on p "Self-Defensing" at bounding box center [154, 190] width 56 height 13
checkbox input "true"
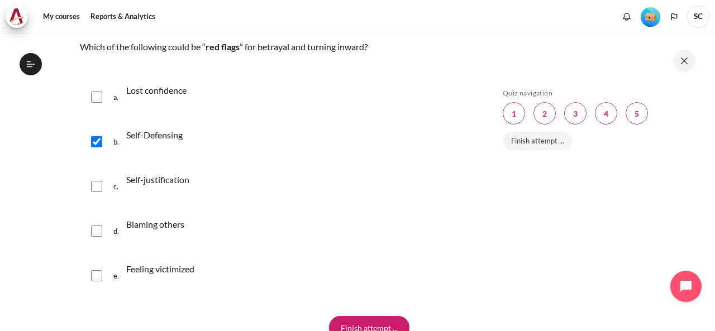
click at [162, 192] on div "Self-justification" at bounding box center [157, 186] width 63 height 31
checkbox input "true"
click at [145, 225] on p "Blaming others" at bounding box center [155, 224] width 58 height 13
checkbox input "true"
click at [181, 271] on p "Feeling victimized" at bounding box center [160, 269] width 68 height 13
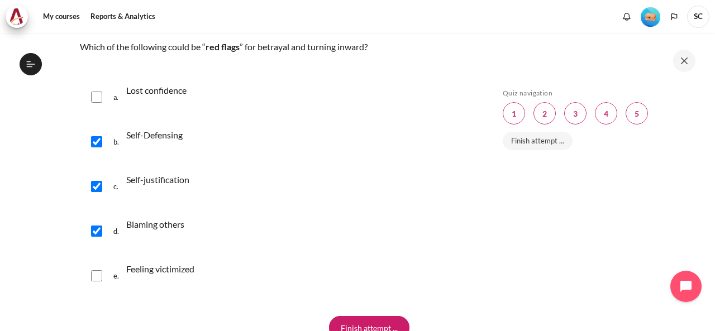
checkbox input "true"
click at [97, 102] on div "a. Lost confidence" at bounding box center [245, 97] width 330 height 42
click at [97, 99] on input "Content" at bounding box center [96, 97] width 11 height 11
checkbox input "true"
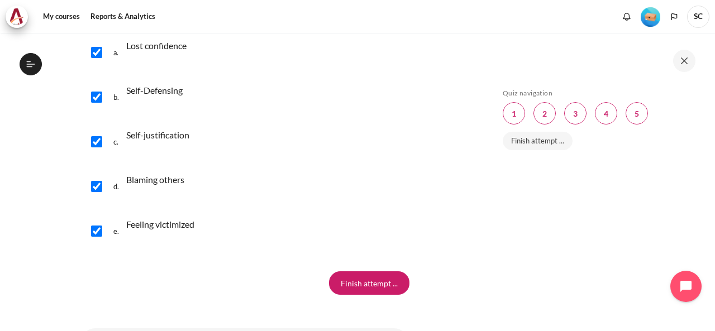
scroll to position [1506, 0]
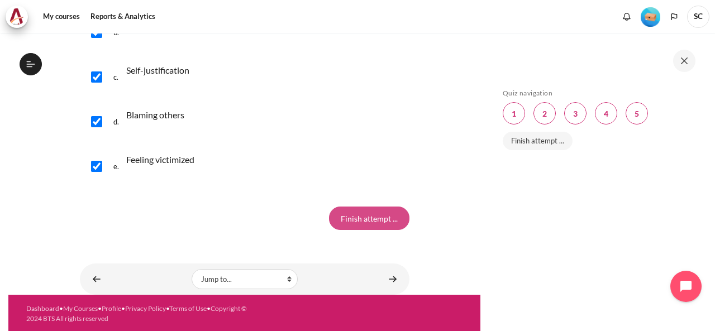
click at [357, 220] on input "Finish attempt ..." at bounding box center [369, 218] width 80 height 23
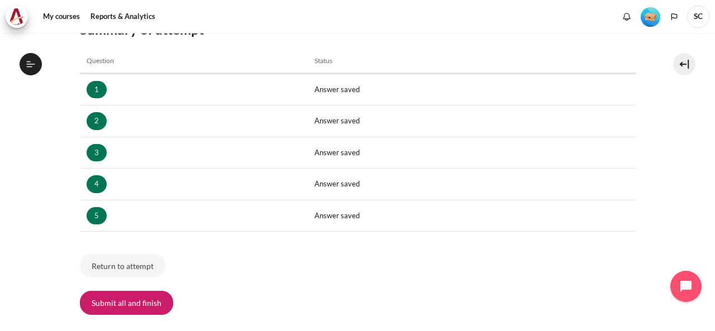
scroll to position [223, 0]
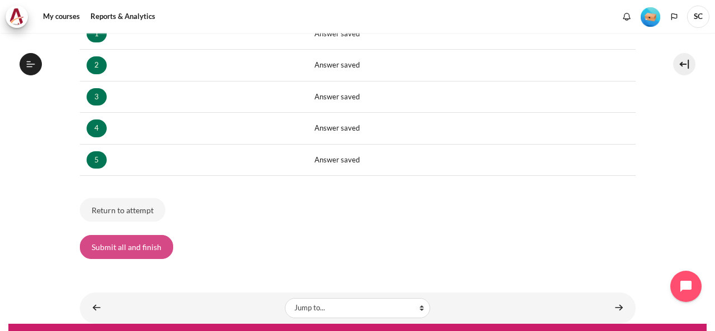
click at [136, 247] on button "Submit all and finish" at bounding box center [126, 246] width 93 height 23
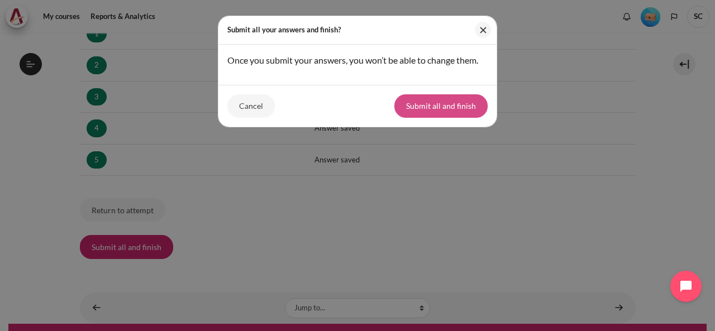
click at [435, 105] on button "Submit all and finish" at bounding box center [440, 105] width 93 height 23
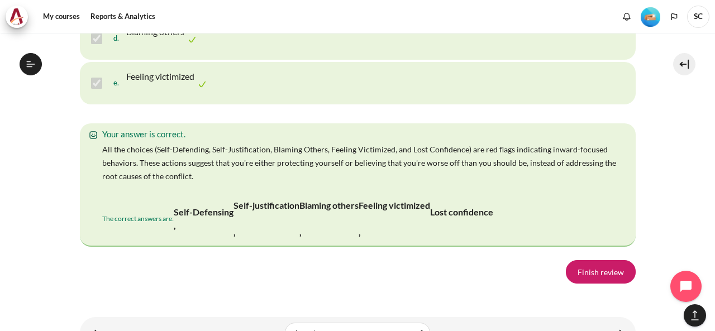
scroll to position [2414, 0]
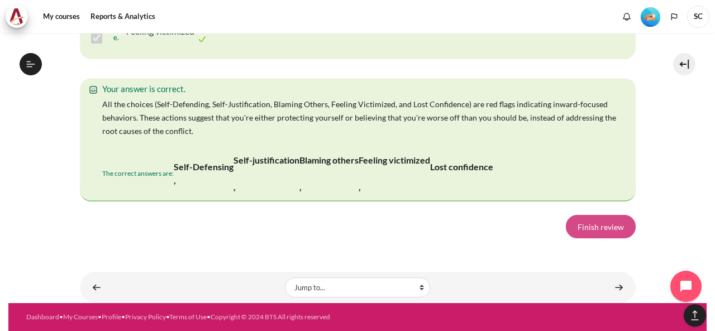
click at [585, 233] on link "Finish review" at bounding box center [601, 226] width 70 height 23
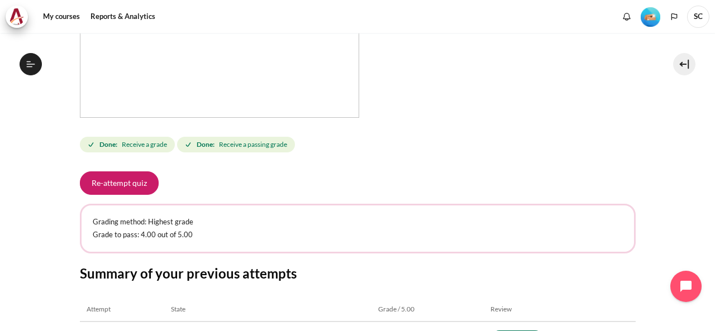
scroll to position [337, 0]
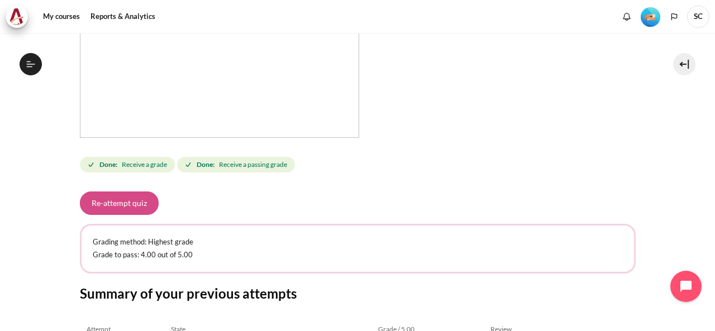
click at [142, 204] on button "Re-attempt quiz" at bounding box center [119, 203] width 79 height 23
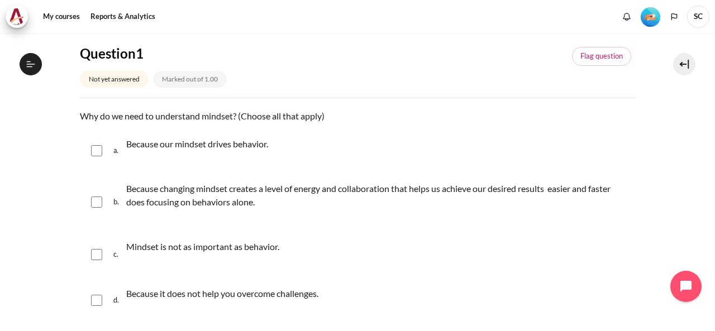
scroll to position [211, 0]
click at [207, 201] on p "Because changing mindset creates a level of energy and collaboration that helps…" at bounding box center [378, 195] width 504 height 27
checkbox input "true"
click at [198, 295] on p "Because it does not help you overcome challenges." at bounding box center [222, 293] width 192 height 13
checkbox input "true"
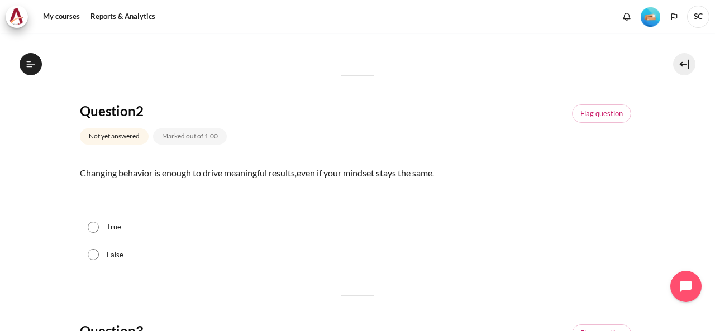
scroll to position [391, 0]
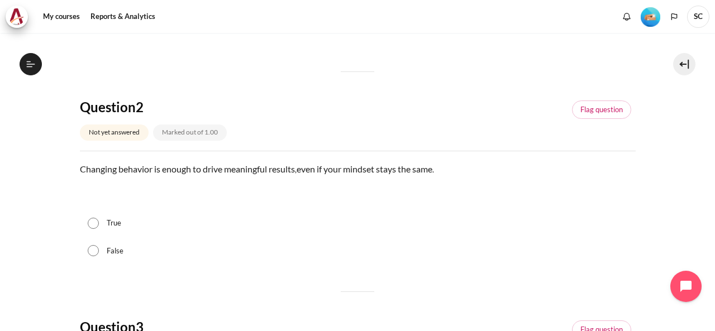
click at [112, 249] on label "False" at bounding box center [115, 251] width 17 height 11
click at [99, 249] on input "False" at bounding box center [93, 250] width 11 height 11
radio input "true"
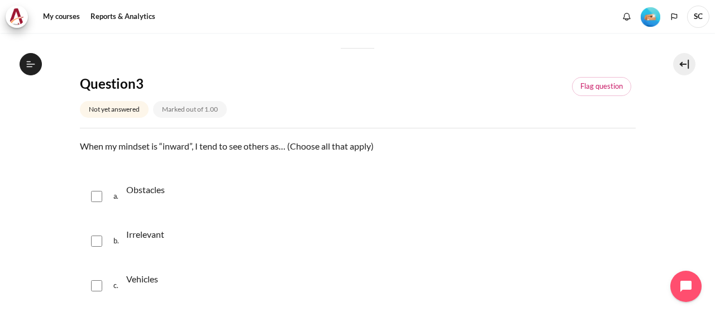
scroll to position [670, 0]
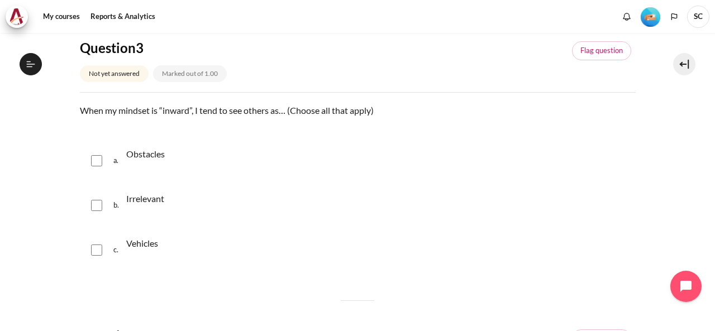
click at [154, 154] on p "Obstacles" at bounding box center [145, 153] width 39 height 13
checkbox input "true"
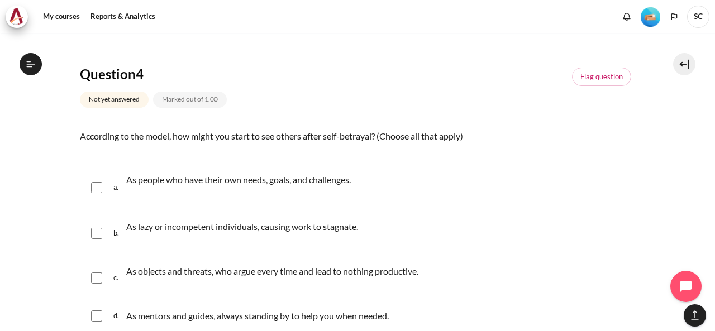
scroll to position [950, 0]
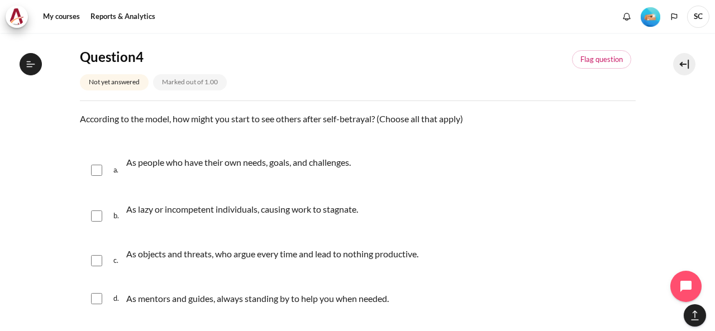
click at [190, 256] on p "As objects and threats, who argue every time and lead to nothing productive." at bounding box center [272, 253] width 292 height 13
checkbox input "true"
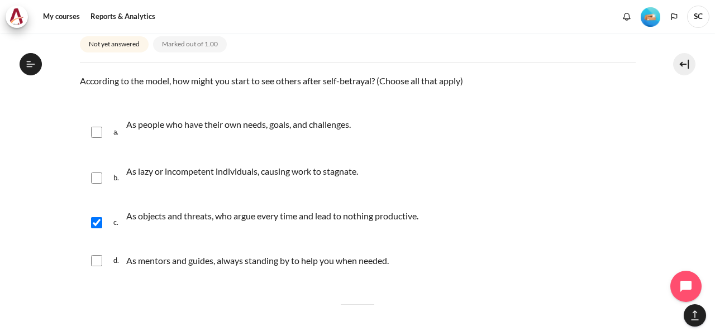
scroll to position [1005, 0]
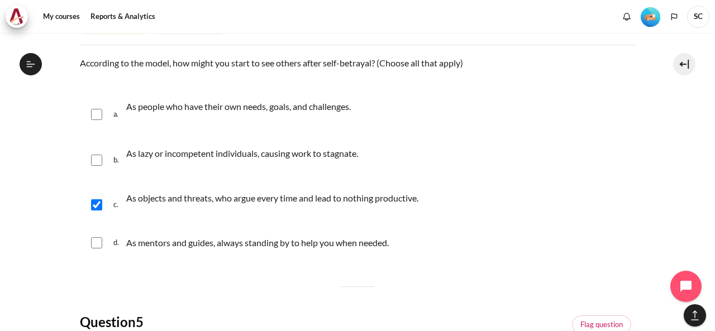
click at [185, 152] on p "As lazy or incompetent individuals, causing work to stagnate." at bounding box center [242, 153] width 232 height 13
checkbox input "true"
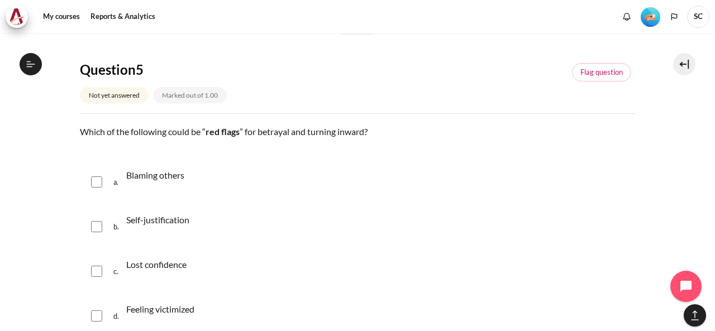
scroll to position [1285, 0]
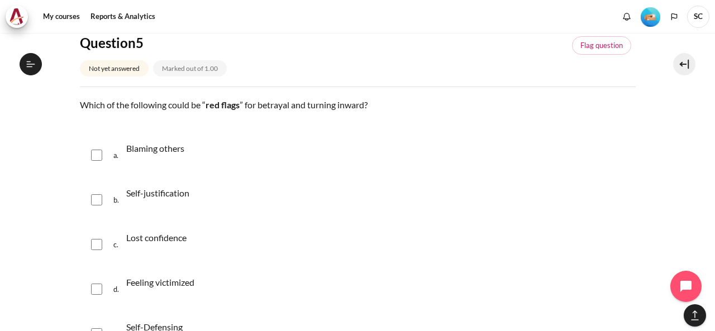
click at [174, 154] on p "Blaming others" at bounding box center [155, 148] width 58 height 13
checkbox input "true"
click at [171, 187] on p "Self-justification" at bounding box center [157, 193] width 63 height 13
checkbox input "true"
click at [163, 229] on div "Lost confidence" at bounding box center [156, 244] width 60 height 31
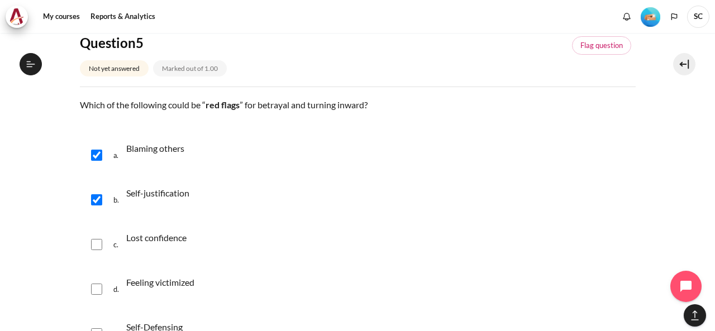
checkbox input "true"
click at [159, 274] on div "Feeling victimized" at bounding box center [160, 289] width 68 height 31
checkbox input "true"
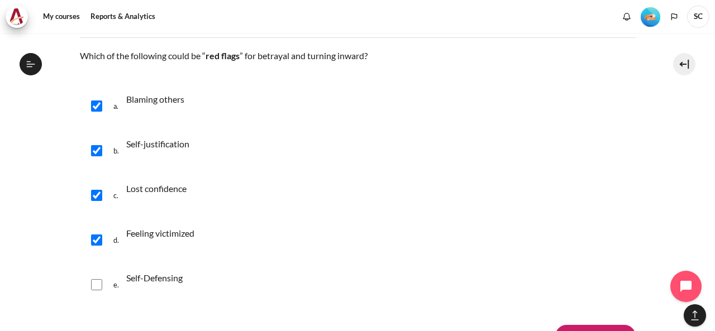
scroll to position [1396, 0]
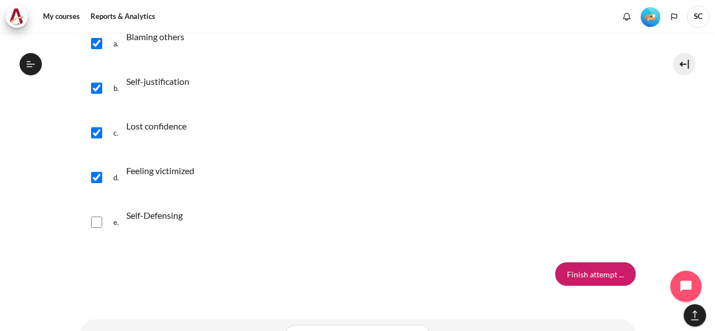
click at [156, 217] on p "Self-Defensing" at bounding box center [154, 215] width 56 height 13
checkbox input "true"
click at [607, 273] on input "Finish attempt ..." at bounding box center [595, 274] width 80 height 23
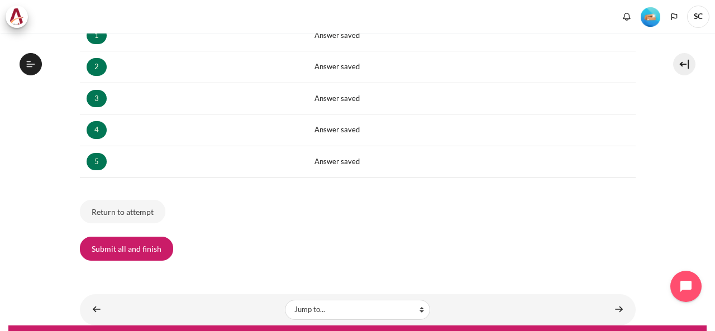
scroll to position [223, 0]
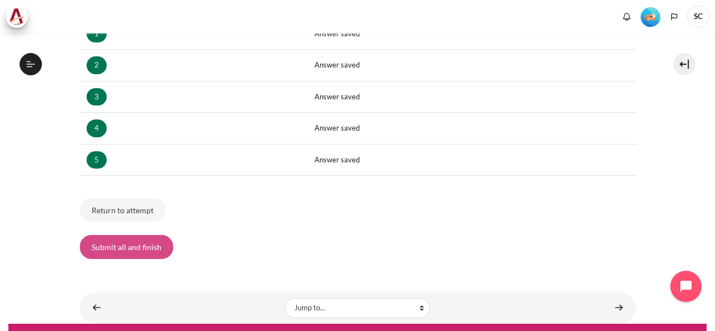
click at [127, 244] on button "Submit all and finish" at bounding box center [126, 246] width 93 height 23
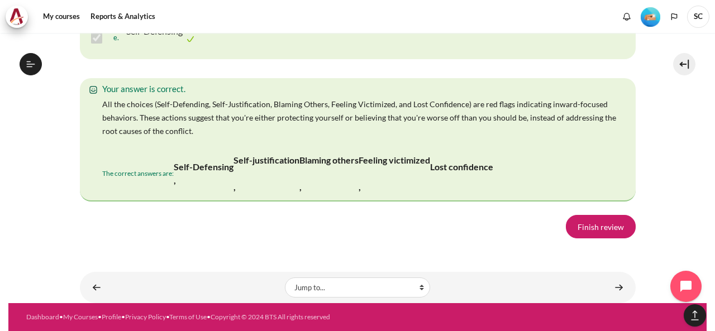
scroll to position [2424, 0]
click at [598, 226] on link "Finish review" at bounding box center [601, 226] width 70 height 23
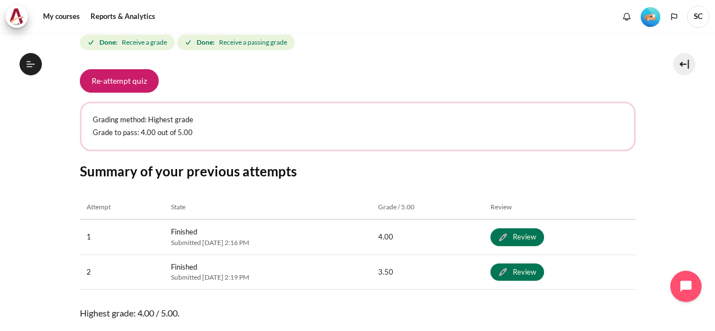
scroll to position [503, 0]
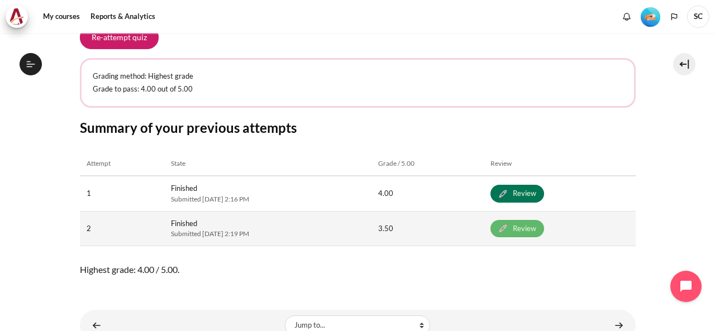
click at [543, 227] on link "Review" at bounding box center [517, 229] width 54 height 18
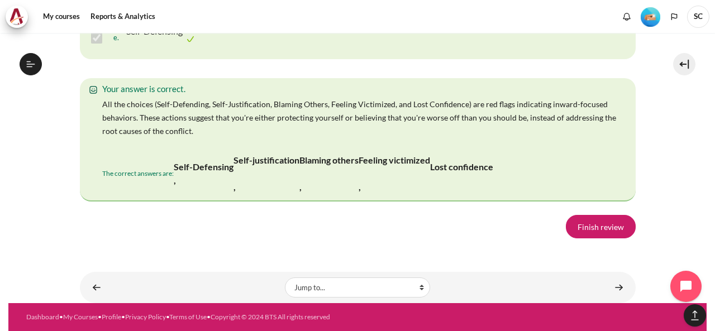
scroll to position [2424, 0]
click at [589, 232] on link "Finish review" at bounding box center [601, 226] width 70 height 23
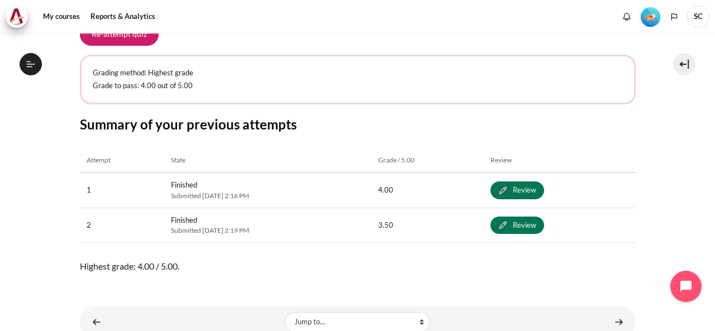
scroll to position [483, 0]
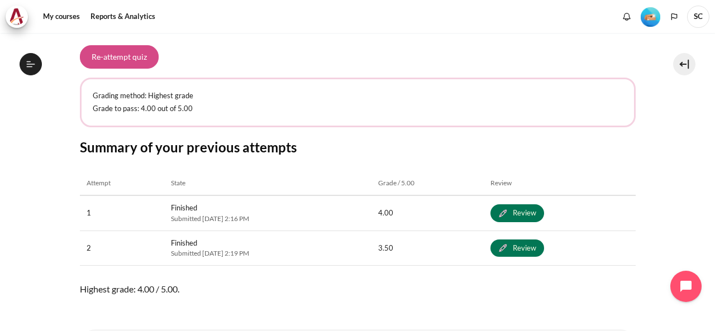
click at [134, 57] on button "Re-attempt quiz" at bounding box center [119, 56] width 79 height 23
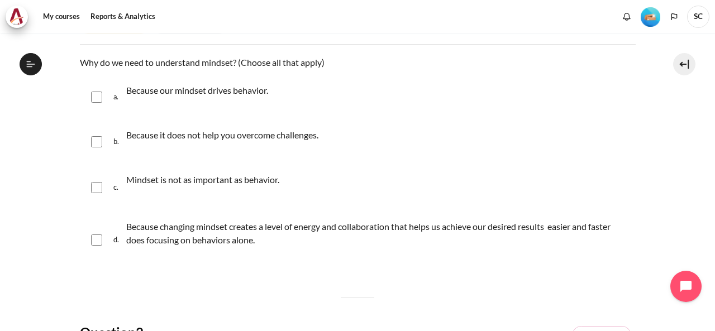
scroll to position [168, 0]
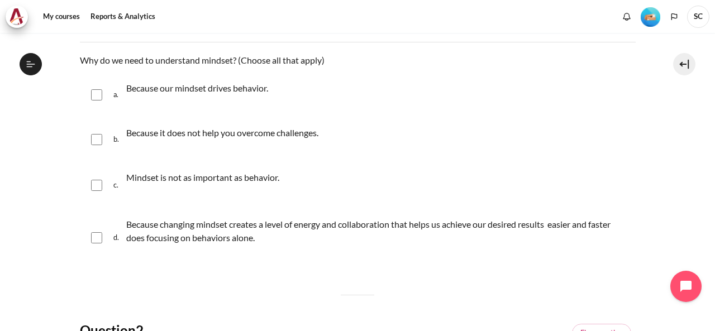
click at [98, 240] on input "Content" at bounding box center [96, 237] width 11 height 11
checkbox input "true"
click at [101, 91] on input "Content" at bounding box center [96, 94] width 11 height 11
checkbox input "true"
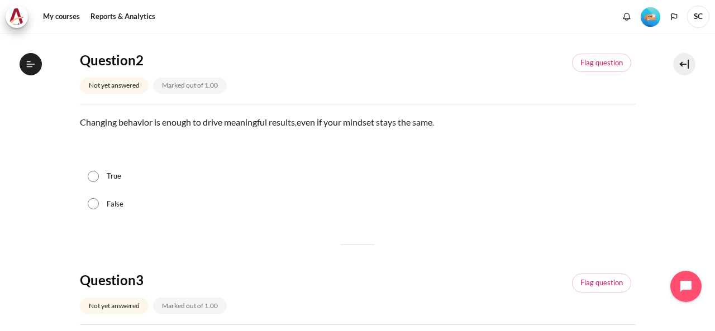
scroll to position [447, 0]
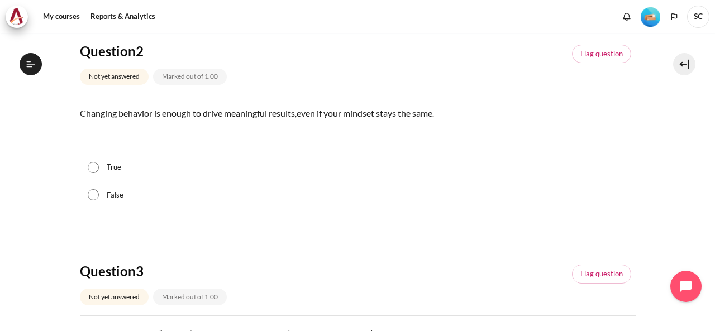
click at [97, 193] on input "False" at bounding box center [93, 194] width 11 height 11
radio input "true"
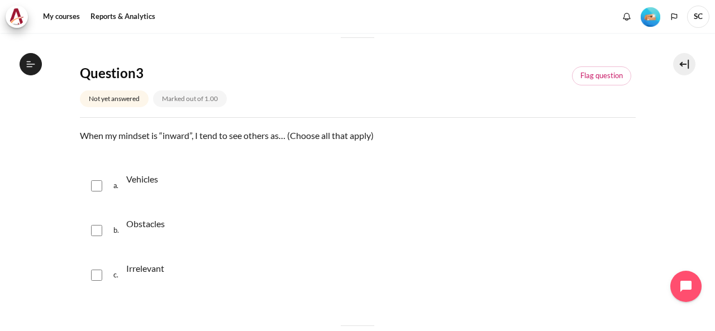
scroll to position [670, 0]
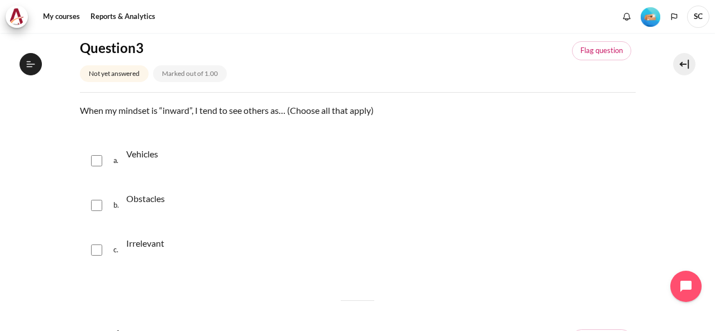
click at [151, 201] on p "Obstacles" at bounding box center [145, 198] width 39 height 13
checkbox input "true"
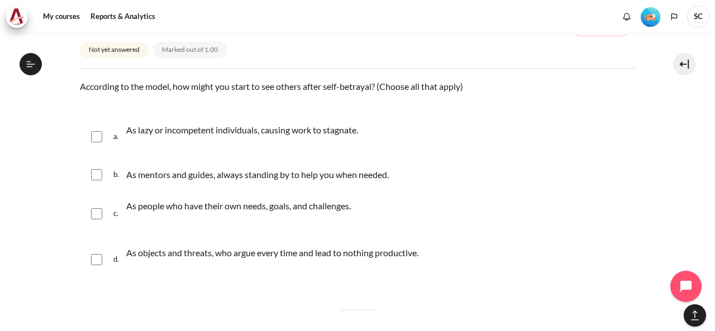
scroll to position [1005, 0]
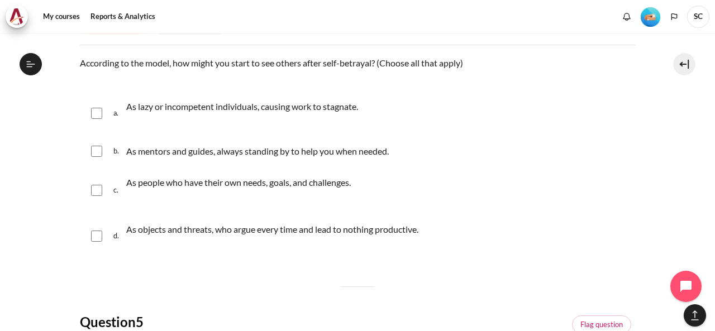
click at [173, 233] on p "As objects and threats, who argue every time and lead to nothing productive." at bounding box center [272, 229] width 292 height 13
checkbox input "true"
click at [165, 104] on p "As lazy or incompetent individuals, causing work to stagnate." at bounding box center [242, 106] width 232 height 13
checkbox input "true"
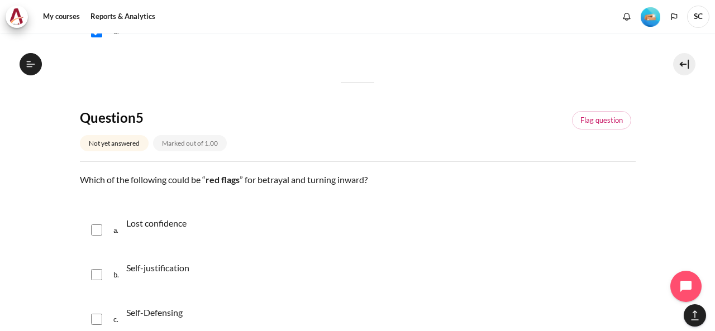
scroll to position [1229, 0]
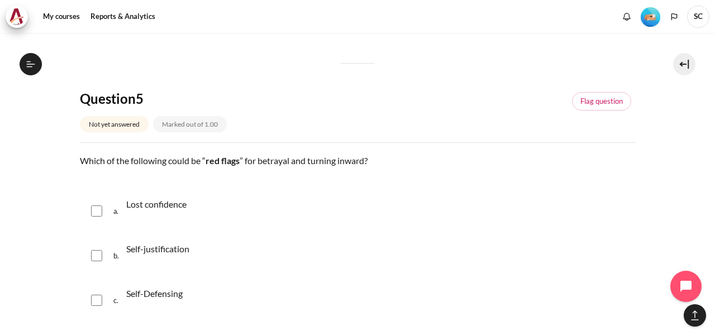
click at [165, 209] on p "Lost confidence" at bounding box center [156, 204] width 60 height 13
checkbox input "true"
click at [165, 246] on p "Self-justification" at bounding box center [157, 248] width 63 height 13
checkbox input "true"
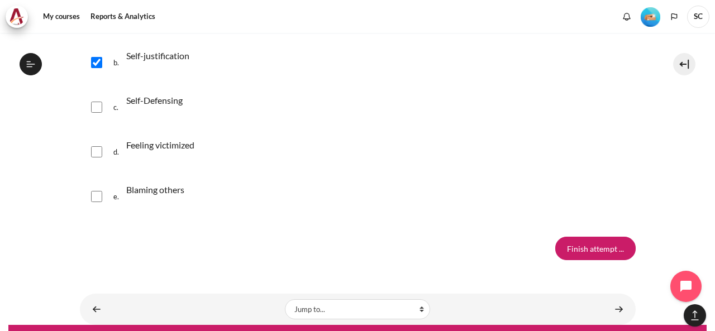
scroll to position [1442, 0]
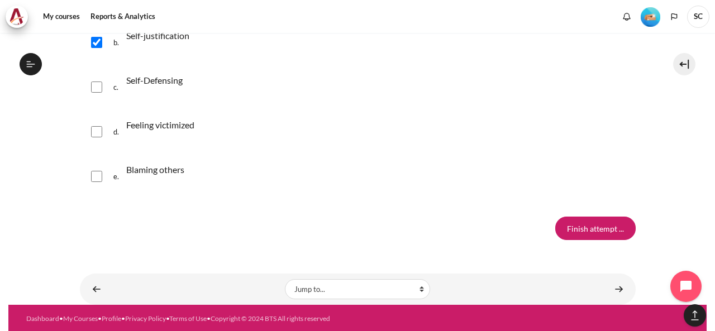
click at [130, 176] on div "Blaming others" at bounding box center [155, 176] width 58 height 31
checkbox input "true"
click at [151, 124] on p "Feeling victimized" at bounding box center [160, 124] width 68 height 13
checkbox input "true"
click at [161, 80] on p "Self-Defensing" at bounding box center [154, 80] width 56 height 13
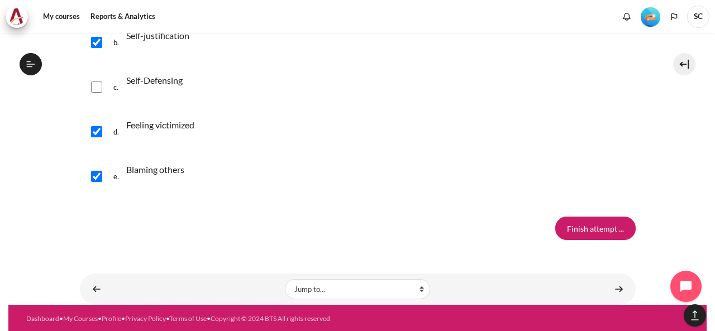
checkbox input "true"
click at [567, 221] on input "Finish attempt ..." at bounding box center [595, 228] width 80 height 23
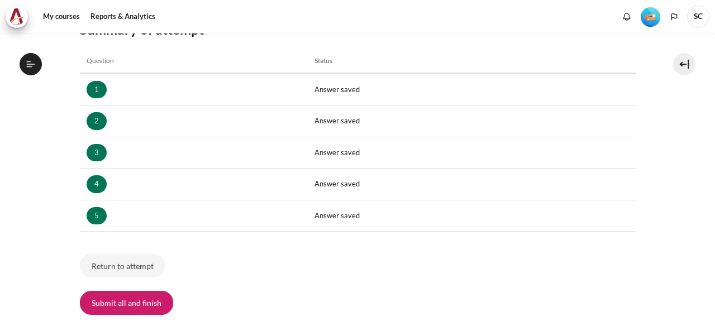
scroll to position [211, 0]
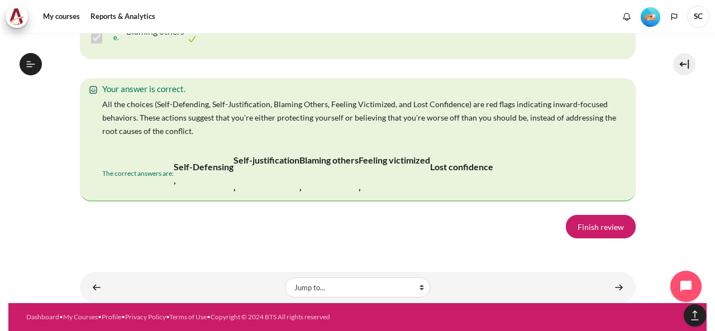
scroll to position [2414, 0]
click at [604, 227] on link "Finish review" at bounding box center [601, 226] width 70 height 23
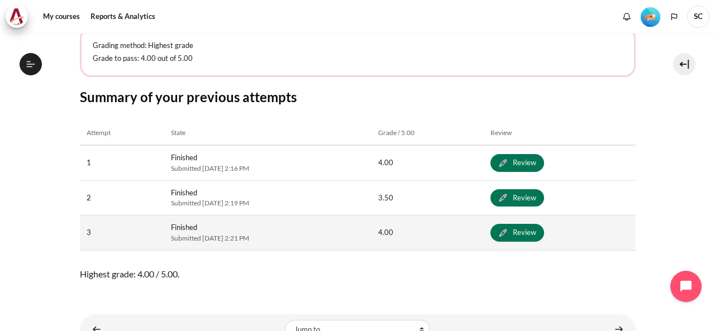
scroll to position [559, 0]
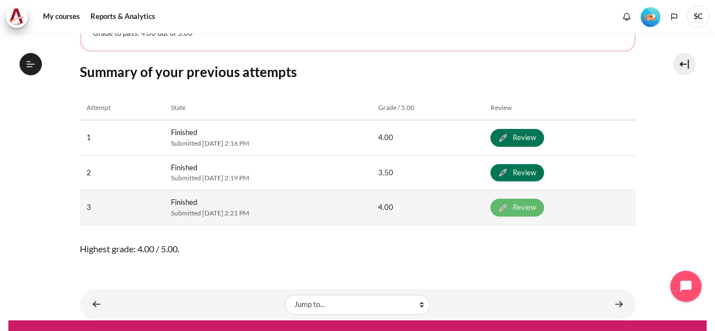
click at [544, 210] on link "Review" at bounding box center [517, 208] width 54 height 18
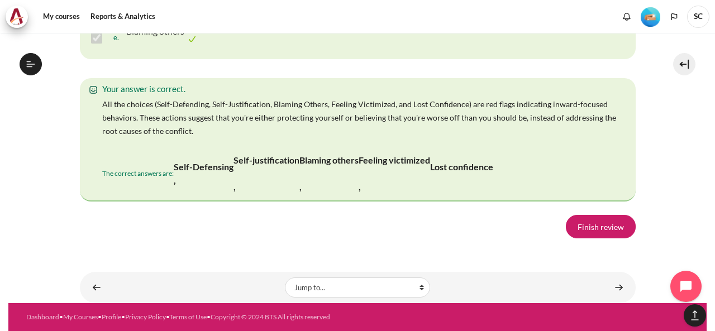
scroll to position [2414, 0]
click at [597, 227] on link "Finish review" at bounding box center [601, 226] width 70 height 23
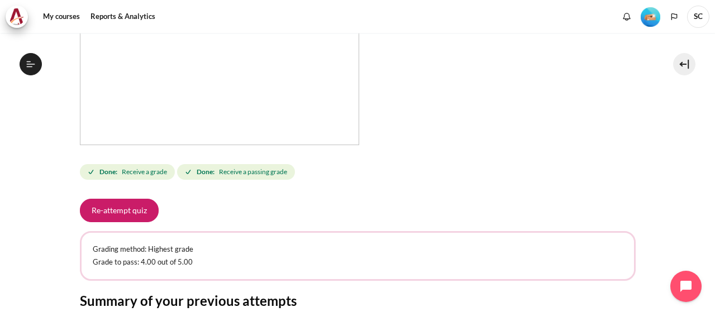
scroll to position [335, 0]
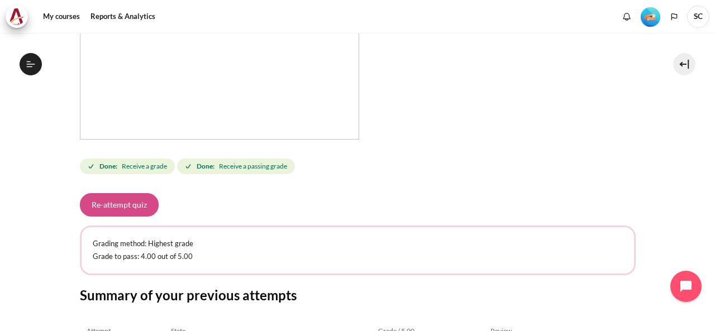
click at [101, 198] on button "Re-attempt quiz" at bounding box center [119, 204] width 79 height 23
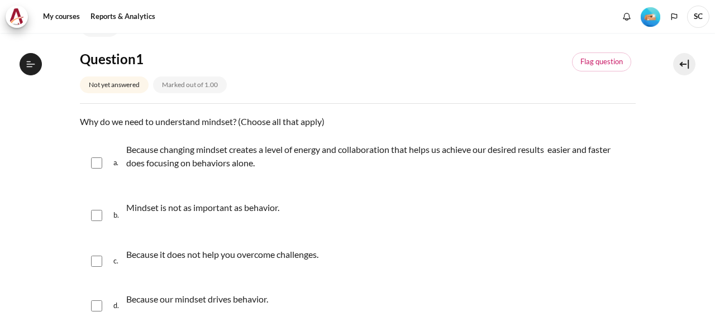
scroll to position [112, 0]
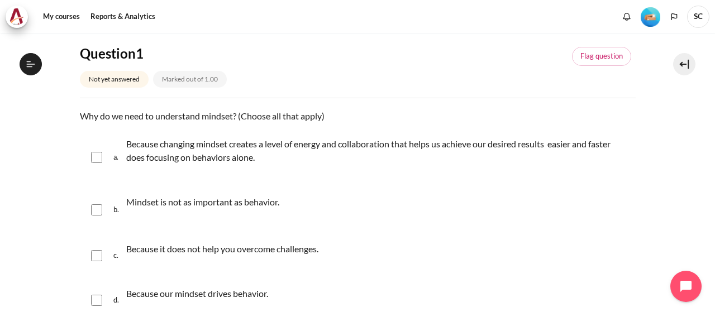
click at [95, 163] on div "a. Because changing mindset creates a level of energy and collaboration that he…" at bounding box center [358, 158] width 556 height 56
click at [97, 158] on input "Content" at bounding box center [96, 157] width 11 height 11
checkbox input "true"
click at [89, 257] on div "c. Because it does not help you overcome challenges." at bounding box center [358, 256] width 556 height 42
click at [99, 258] on input "Content" at bounding box center [96, 255] width 11 height 11
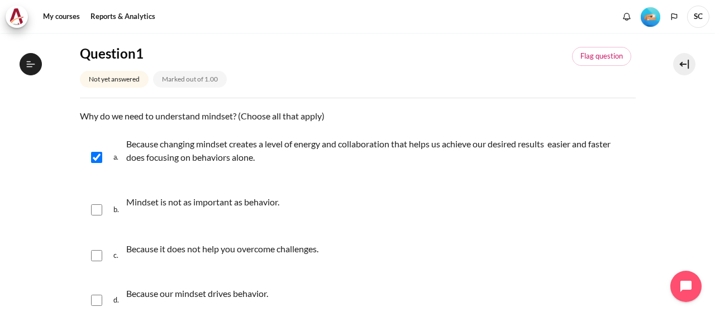
checkbox input "true"
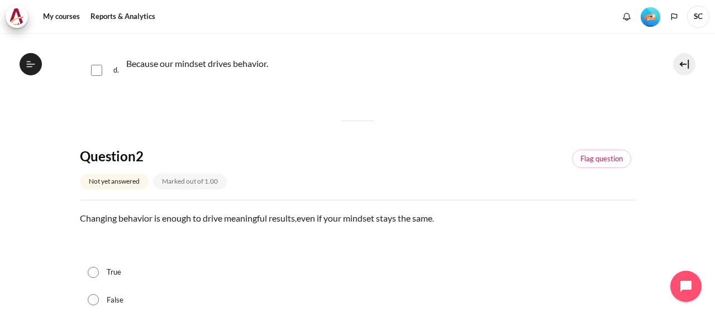
scroll to position [391, 0]
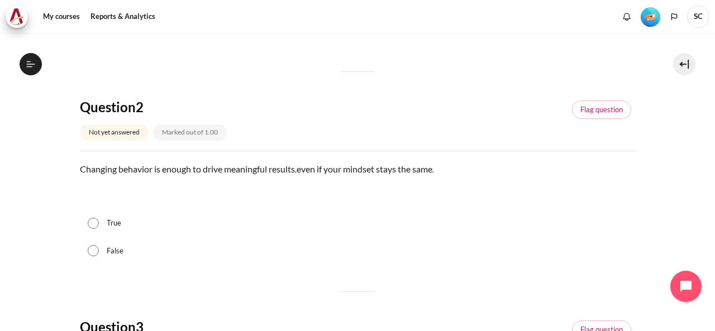
click at [98, 246] on input "False" at bounding box center [93, 250] width 11 height 11
radio input "true"
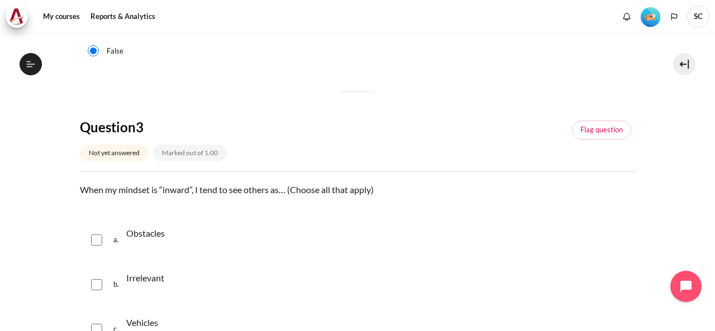
scroll to position [614, 0]
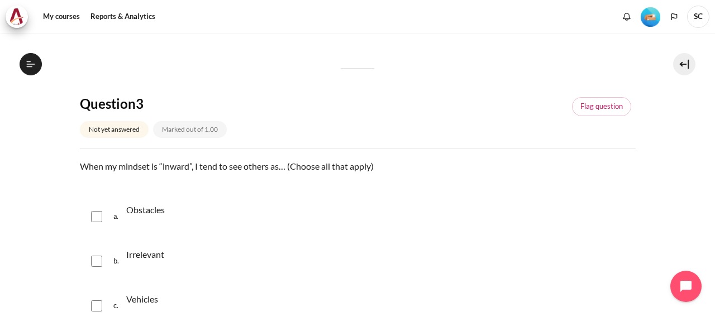
click at [144, 220] on div "Obstacles" at bounding box center [145, 216] width 39 height 31
checkbox input "true"
click at [97, 260] on input "Content" at bounding box center [96, 261] width 11 height 11
checkbox input "true"
click at [97, 307] on input "Content" at bounding box center [96, 306] width 11 height 11
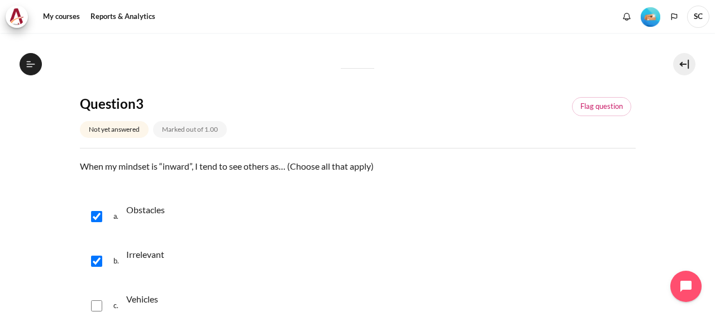
checkbox input "true"
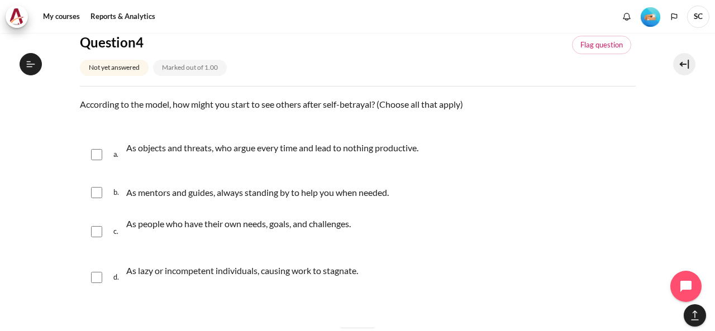
scroll to position [1005, 0]
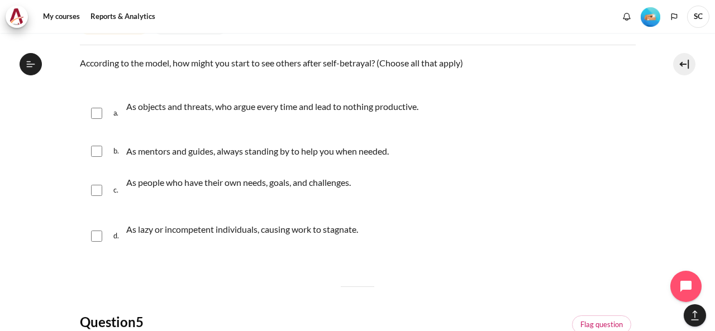
click at [192, 232] on p "As lazy or incompetent individuals, causing work to stagnate." at bounding box center [242, 229] width 232 height 13
checkbox input "true"
click at [203, 179] on p "As people who have their own needs, goals, and challenges." at bounding box center [238, 182] width 225 height 13
checkbox input "true"
click at [216, 105] on p "As objects and threats, who argue every time and lead to nothing productive." at bounding box center [272, 106] width 292 height 13
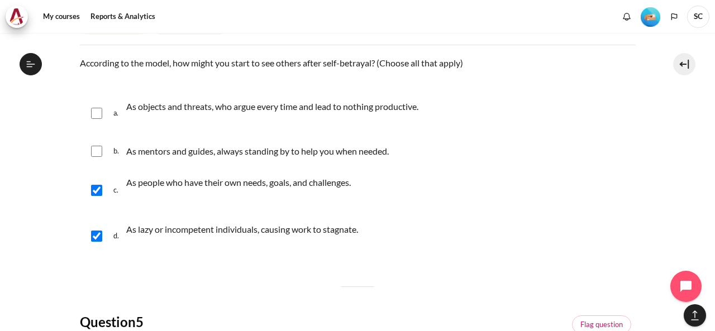
checkbox input "true"
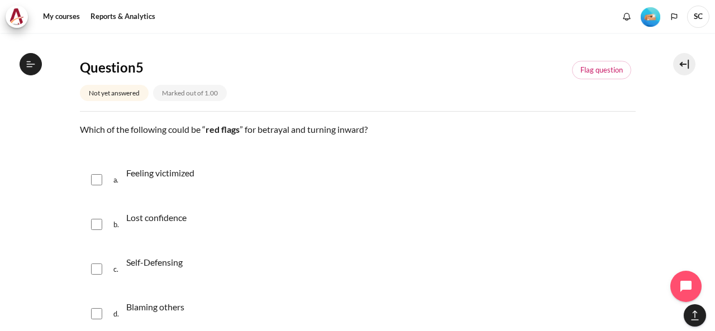
scroll to position [1285, 0]
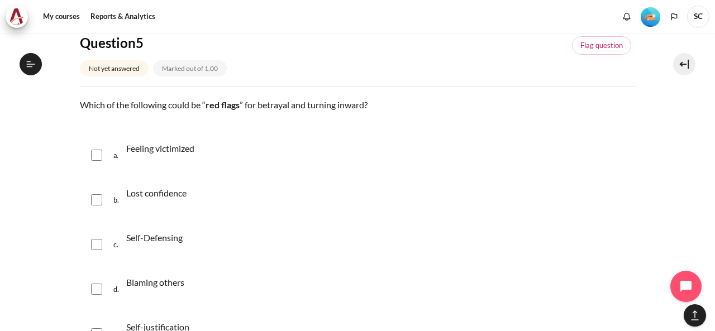
click at [167, 151] on p "Feeling victimized" at bounding box center [160, 148] width 68 height 13
checkbox input "true"
click at [161, 192] on p "Lost confidence" at bounding box center [156, 193] width 60 height 13
checkbox input "true"
click at [154, 243] on p "Self-Defensing" at bounding box center [154, 237] width 56 height 13
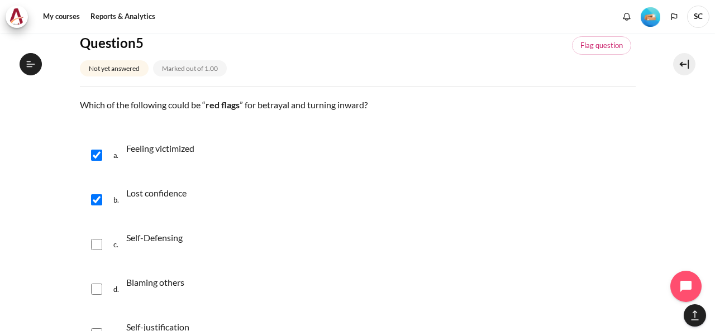
checkbox input "true"
click at [147, 285] on p "Blaming others" at bounding box center [155, 282] width 58 height 13
checkbox input "true"
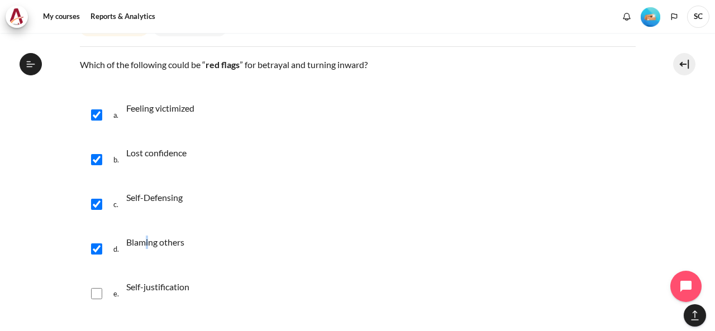
scroll to position [1442, 0]
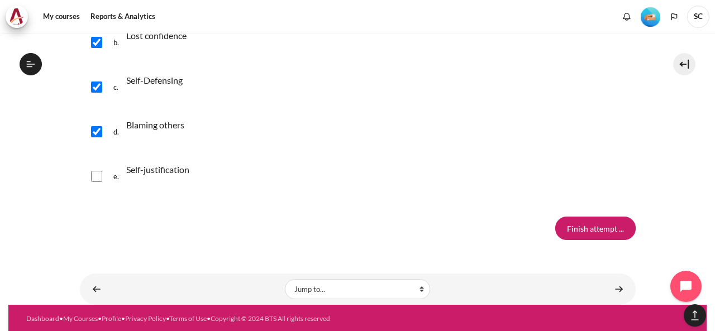
click at [145, 171] on p "Self-justification" at bounding box center [157, 169] width 63 height 13
checkbox input "true"
click at [602, 227] on input "Finish attempt ..." at bounding box center [595, 228] width 80 height 23
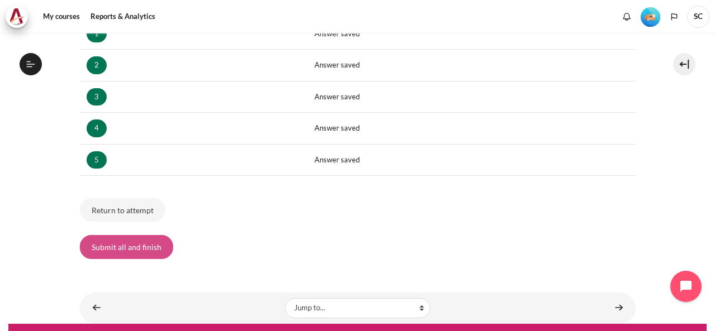
scroll to position [211, 0]
click at [160, 244] on button "Submit all and finish" at bounding box center [126, 246] width 93 height 23
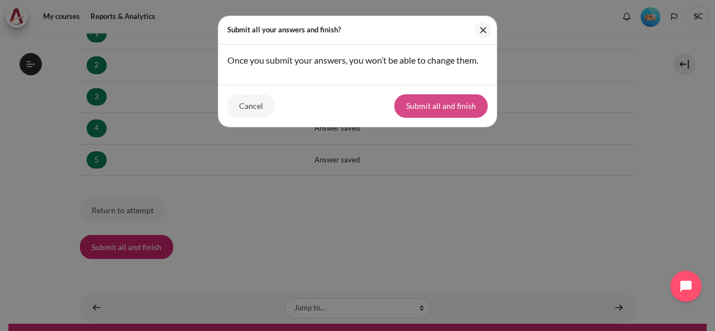
click at [444, 106] on button "Submit all and finish" at bounding box center [440, 105] width 93 height 23
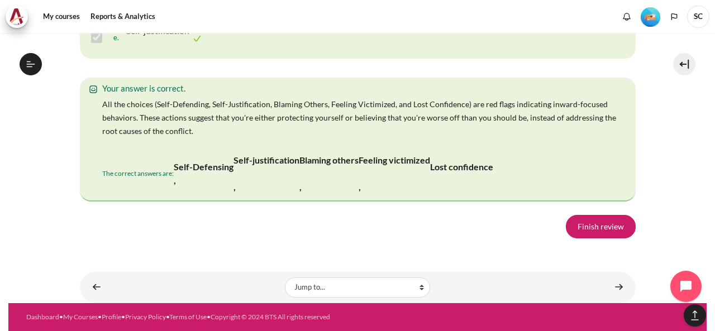
scroll to position [2447, 0]
click at [588, 223] on link "Finish review" at bounding box center [601, 226] width 70 height 23
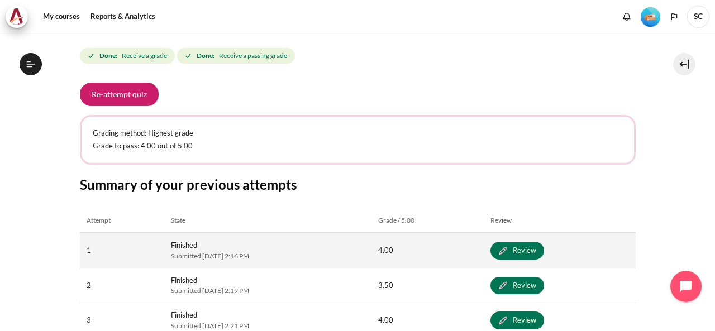
scroll to position [441, 0]
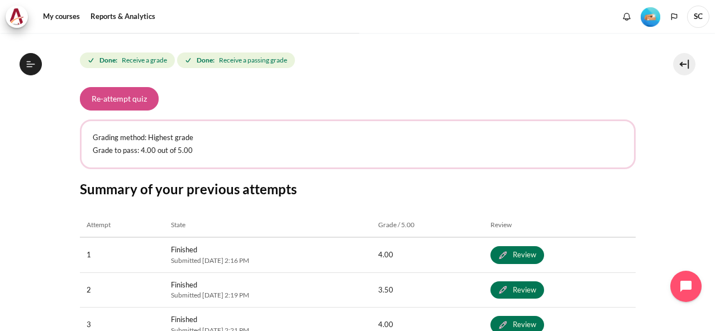
click at [141, 103] on button "Re-attempt quiz" at bounding box center [119, 98] width 79 height 23
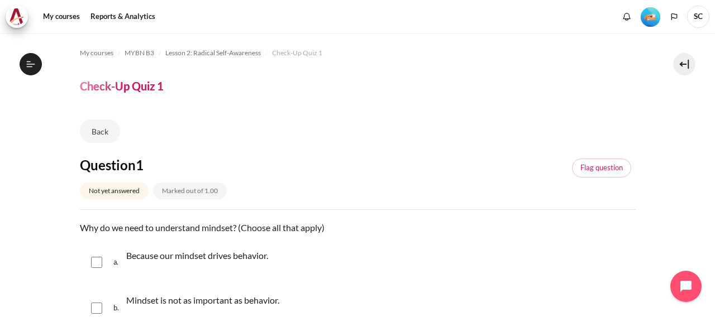
scroll to position [112, 0]
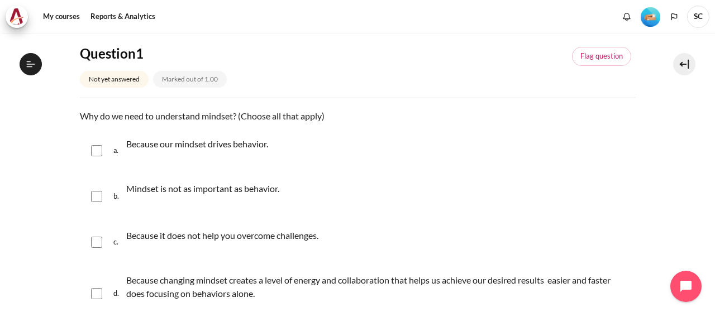
click at [237, 148] on p "Because our mindset drives behavior." at bounding box center [197, 143] width 142 height 13
checkbox input "true"
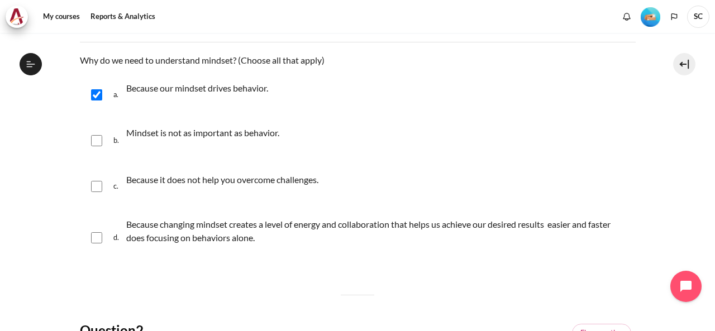
click at [230, 239] on p "Because changing mindset creates a level of energy and collaboration that helps…" at bounding box center [378, 231] width 504 height 27
checkbox input "true"
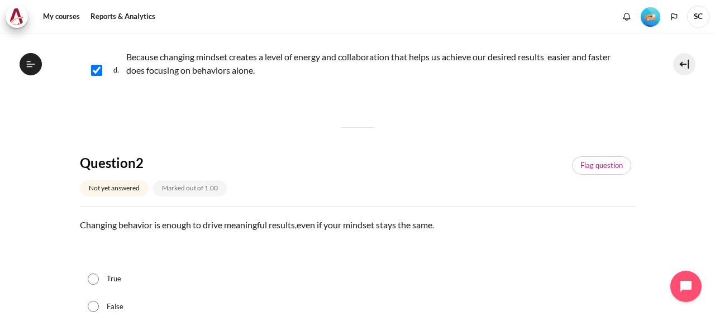
scroll to position [391, 0]
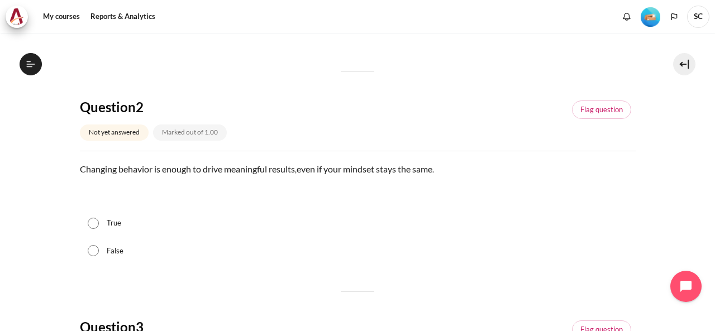
click at [112, 248] on label "False" at bounding box center [115, 251] width 17 height 11
click at [99, 248] on input "False" at bounding box center [93, 250] width 11 height 11
radio input "true"
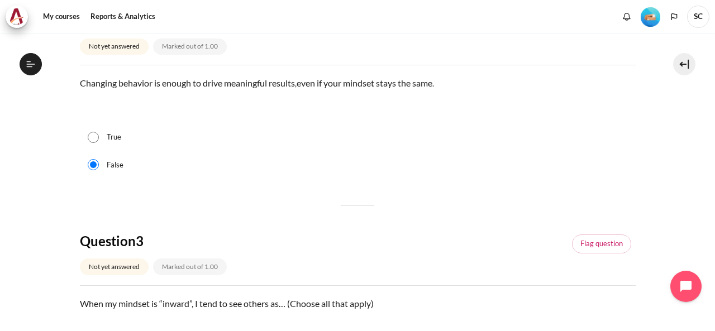
scroll to position [614, 0]
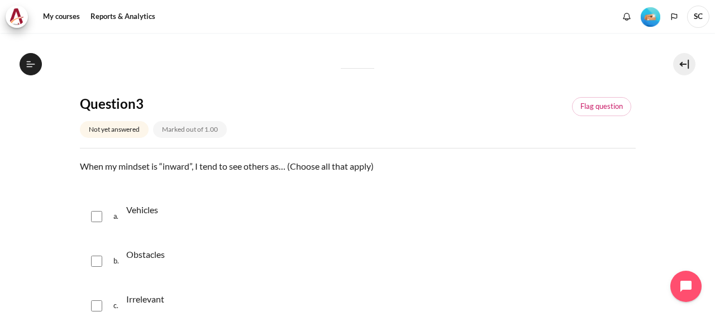
click at [123, 213] on span "a." at bounding box center [118, 216] width 11 height 31
checkbox input "true"
click at [134, 248] on p "Obstacles" at bounding box center [145, 254] width 39 height 13
checkbox input "true"
click at [138, 290] on div "Irrelevant" at bounding box center [145, 305] width 38 height 31
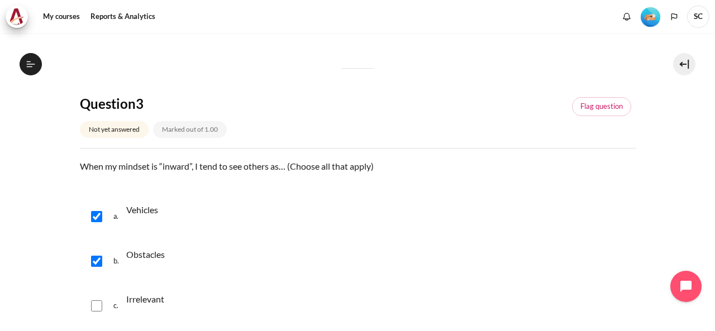
checkbox input "true"
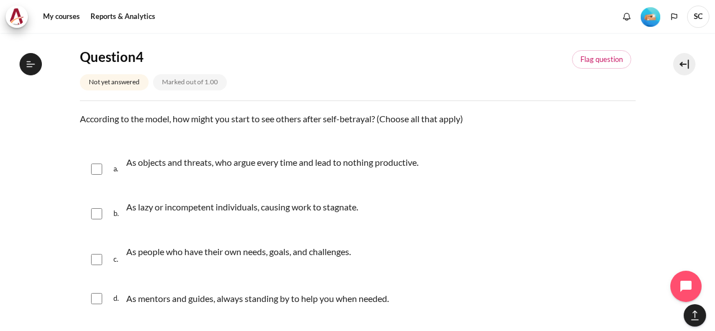
scroll to position [1005, 0]
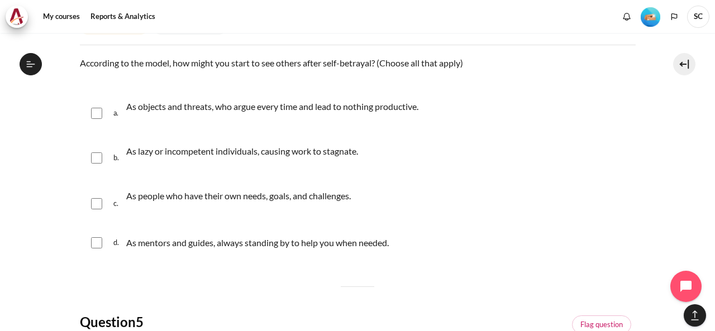
click at [212, 151] on p "As lazy or incompetent individuals, causing work to stagnate." at bounding box center [242, 151] width 232 height 13
checkbox input "true"
click at [250, 109] on p "As objects and threats, who argue every time and lead to nothing productive." at bounding box center [272, 106] width 292 height 13
checkbox input "true"
click at [206, 243] on p "As mentors and guides, always standing by to help you when needed." at bounding box center [260, 242] width 268 height 13
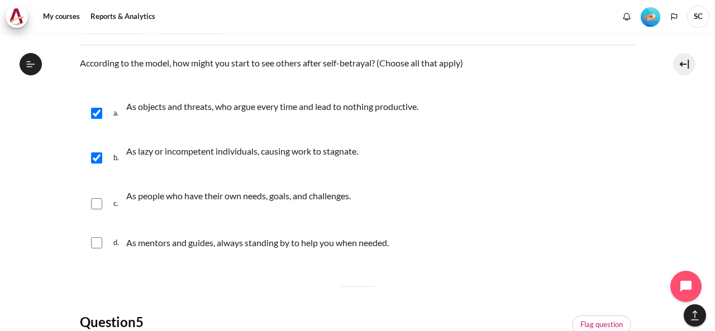
checkbox input "true"
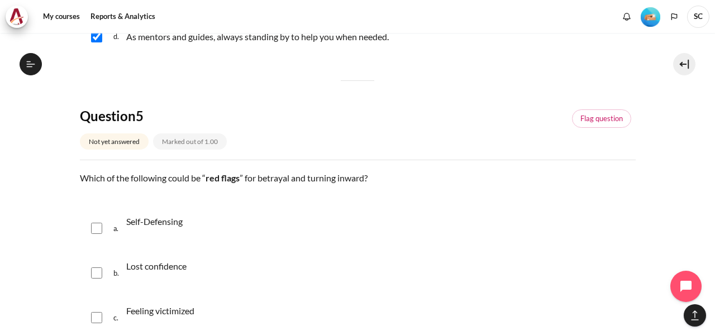
scroll to position [1229, 0]
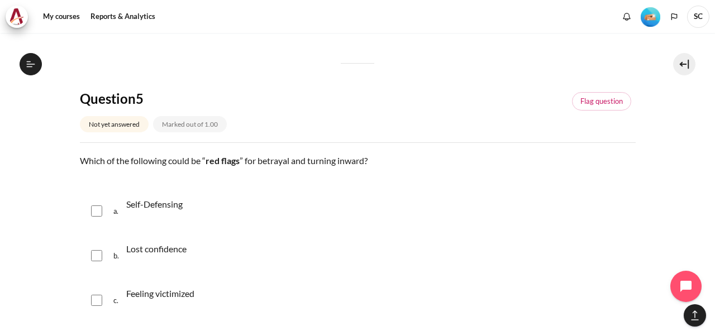
click at [161, 207] on p "Self-Defensing" at bounding box center [154, 204] width 56 height 13
checkbox input "true"
click at [153, 253] on p "Lost confidence" at bounding box center [156, 248] width 60 height 13
checkbox input "true"
click at [153, 285] on div "Feeling victimized" at bounding box center [160, 300] width 68 height 31
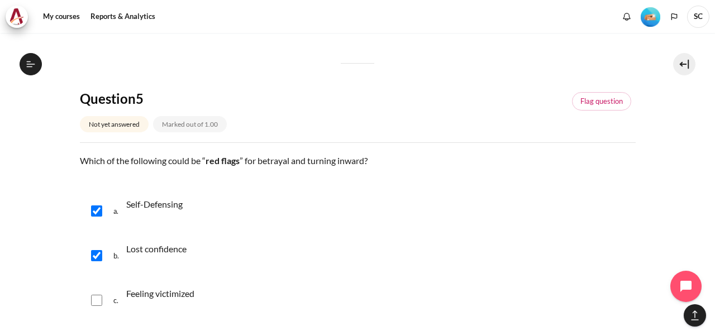
checkbox input "true"
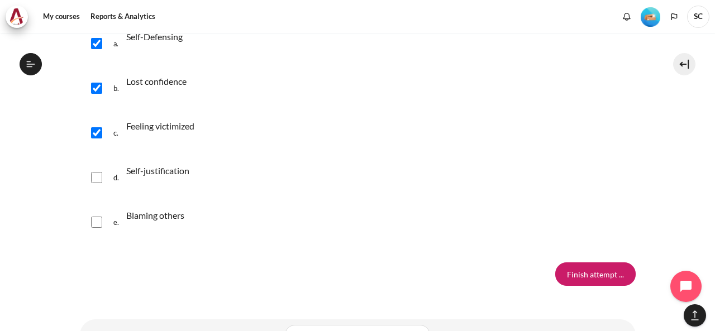
click at [135, 218] on p "Blaming others" at bounding box center [155, 215] width 58 height 13
checkbox input "true"
click at [155, 174] on p "Self-justification" at bounding box center [157, 170] width 63 height 13
checkbox input "true"
click at [600, 278] on input "Finish attempt ..." at bounding box center [595, 274] width 80 height 23
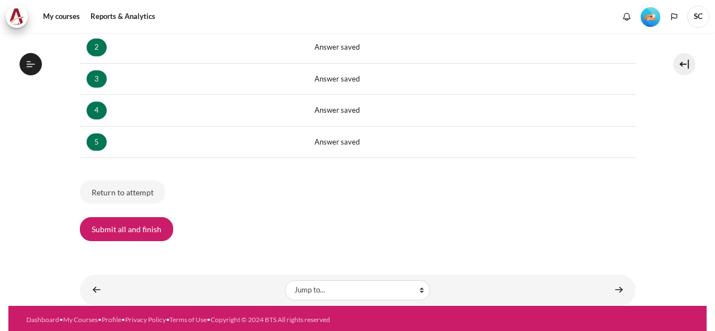
scroll to position [211, 0]
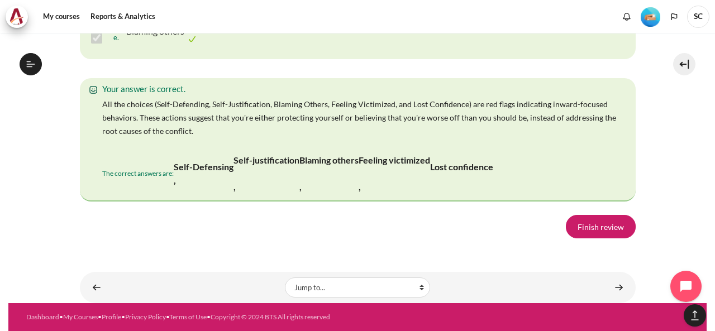
scroll to position [2421, 0]
click at [604, 227] on link "Finish review" at bounding box center [601, 226] width 70 height 23
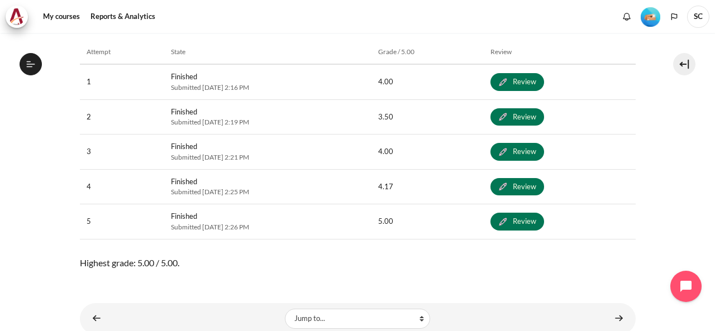
scroll to position [644, 0]
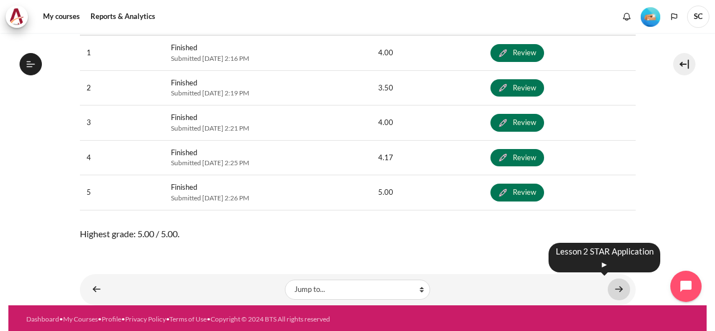
click at [614, 287] on link "Content" at bounding box center [619, 290] width 22 height 22
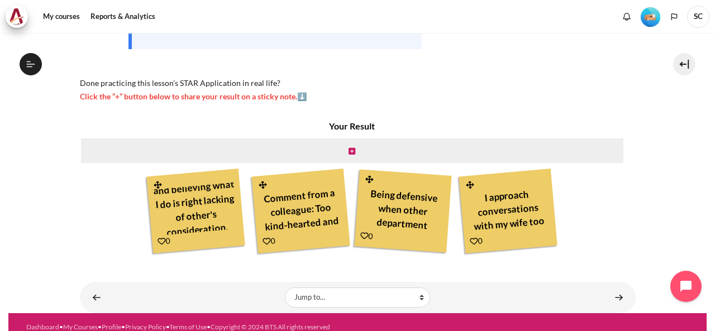
scroll to position [26, 0]
click at [340, 223] on div "Comment from a colleague: Too kind-hearted and get bullied in work 0" at bounding box center [300, 211] width 98 height 85
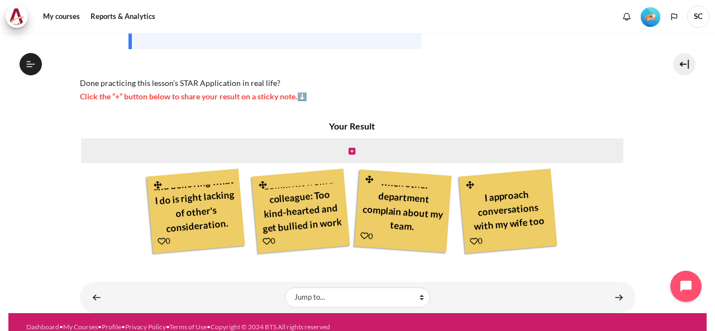
click at [548, 223] on div "I approach conversations with my wife too analytically, rationalizing outcomes …" at bounding box center [508, 211] width 98 height 85
click at [538, 224] on div "I approach conversations with my wife too analytically, rationalizing outcomes …" at bounding box center [507, 209] width 85 height 53
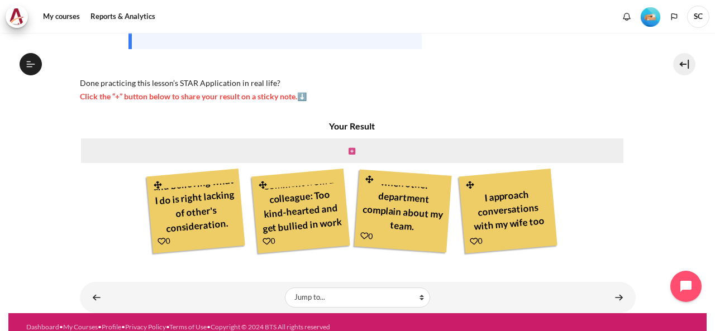
click at [352, 150] on icon "Content" at bounding box center [352, 151] width 7 height 8
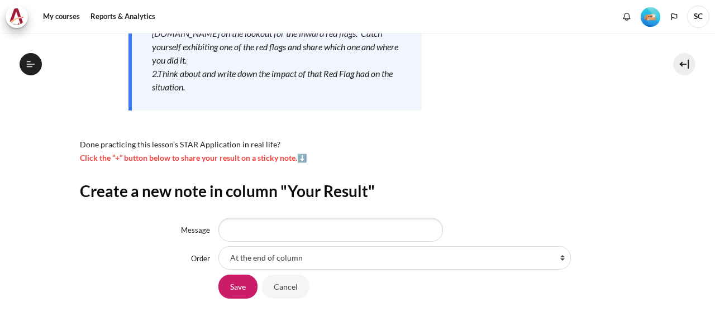
scroll to position [223, 0]
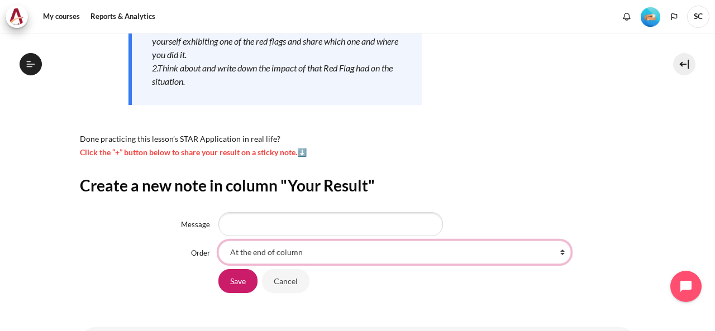
click at [290, 252] on select "At the end of column First place in column After 'Being defensive and believing…" at bounding box center [394, 252] width 352 height 23
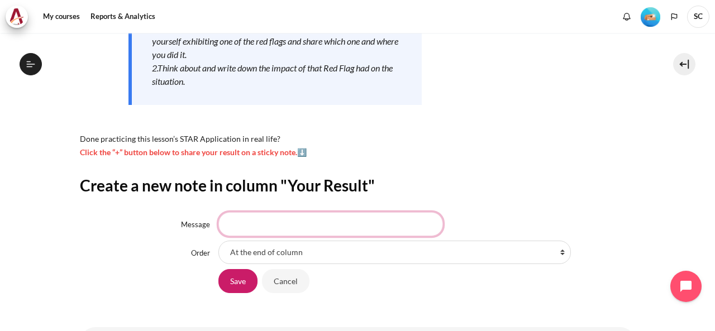
click at [241, 222] on input "Message" at bounding box center [330, 223] width 225 height 23
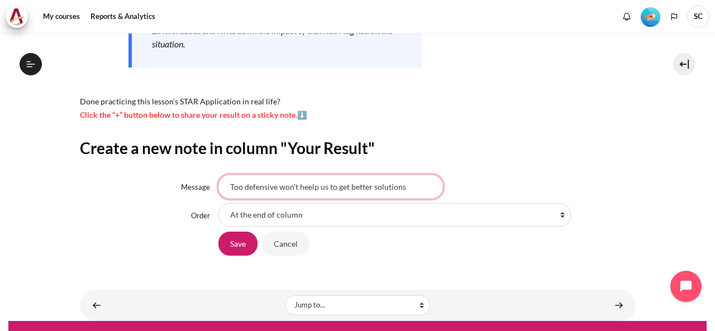
scroll to position [278, 0]
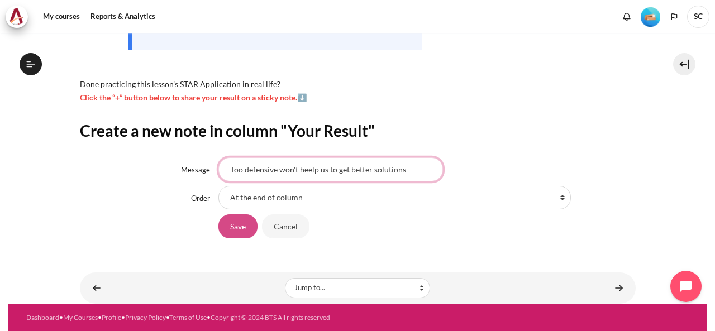
type input "Too defensive won't heelp us to get better solutions"
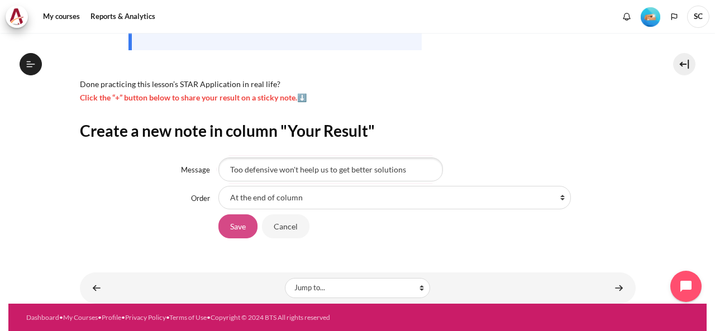
click at [235, 228] on input "Save" at bounding box center [237, 226] width 39 height 23
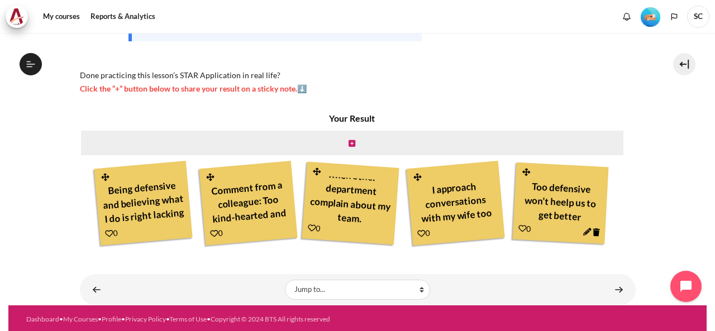
scroll to position [289, 0]
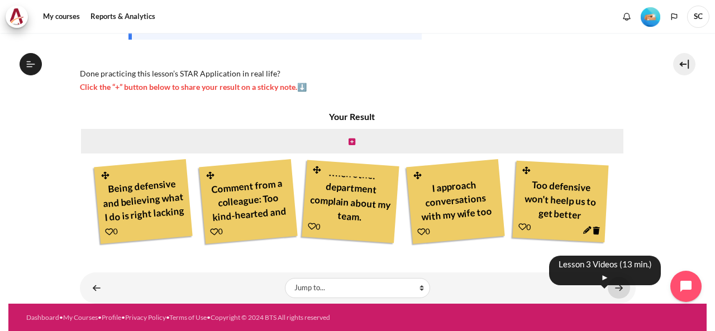
click at [617, 287] on link "Content" at bounding box center [619, 288] width 22 height 22
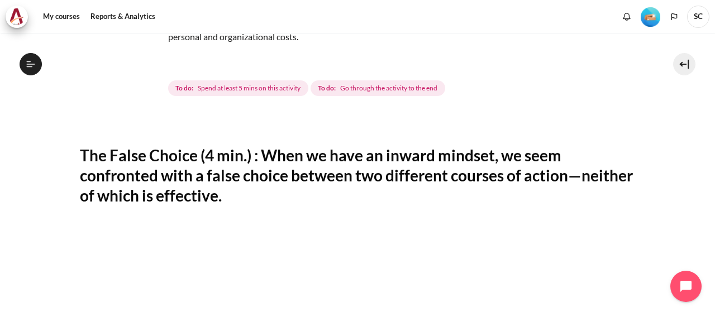
scroll to position [256, 0]
click at [22, 64] on button "Open course index" at bounding box center [31, 64] width 22 height 22
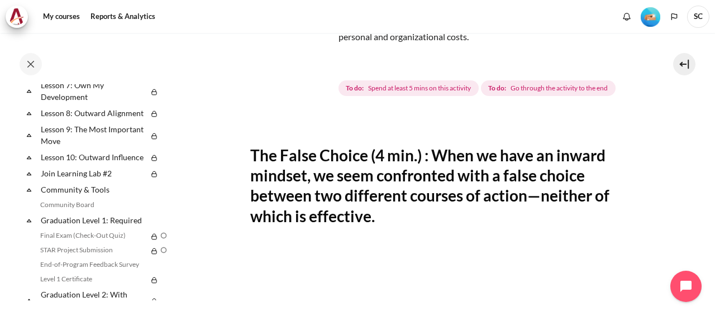
scroll to position [647, 0]
